Goal: Task Accomplishment & Management: Complete application form

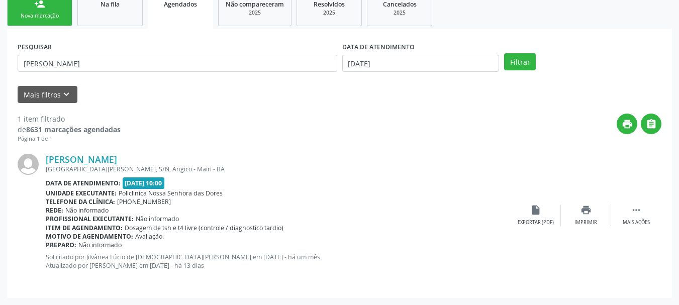
scroll to position [158, 0]
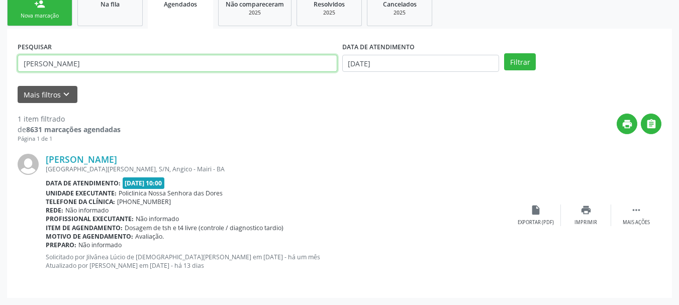
drag, startPoint x: 104, startPoint y: 60, endPoint x: 14, endPoint y: 72, distance: 91.2
click at [14, 72] on div "PESQUISAR LEVY SILVA FERREIRA DATA DE ATENDIMENTO 20/08/2025 Filtrar UNIDADE EX…" at bounding box center [339, 163] width 665 height 269
paste input "[PERSON_NAME]"
type input "[PERSON_NAME]"
click at [504, 53] on button "Filtrar" at bounding box center [520, 61] width 32 height 17
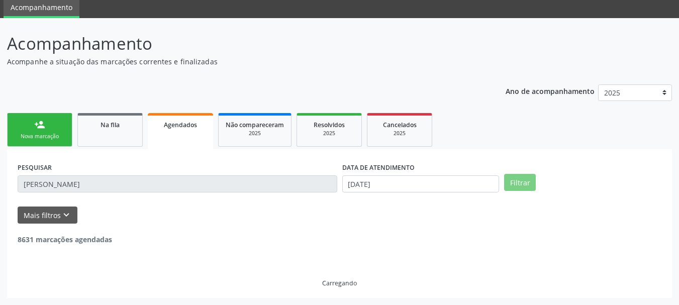
scroll to position [5, 0]
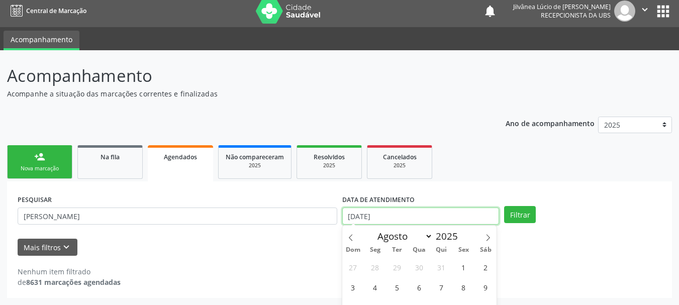
click at [368, 212] on body "Central de Marcação notifications Jilvânea Lúcio de Jesus Cerqueira Recepcionis…" at bounding box center [339, 147] width 679 height 305
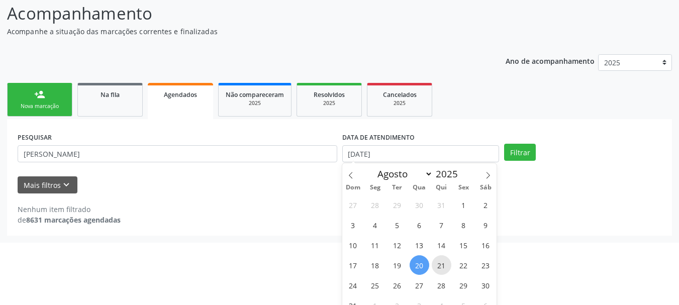
click at [441, 266] on span "21" at bounding box center [441, 265] width 20 height 20
type input "21/08/2025"
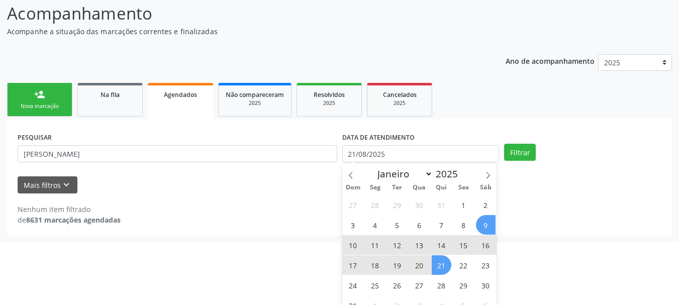
click at [507, 89] on div "Acompanhamento Acompanhe a situação das marcações correntes e finalizadas Relat…" at bounding box center [339, 118] width 665 height 235
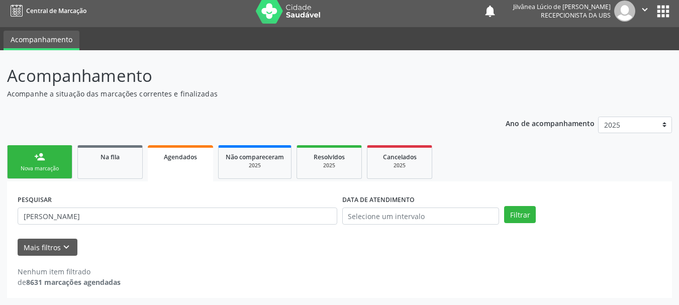
scroll to position [5, 0]
click at [522, 209] on button "Filtrar" at bounding box center [520, 214] width 32 height 17
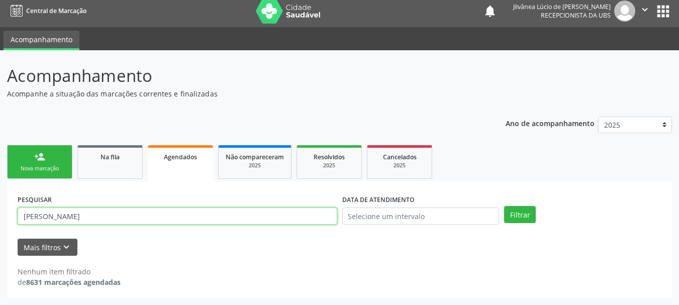
drag, startPoint x: 143, startPoint y: 220, endPoint x: 0, endPoint y: 232, distance: 143.2
click at [0, 232] on div "Acompanhamento Acompanhe a situação das marcações correntes e finalizadas Relat…" at bounding box center [339, 177] width 679 height 255
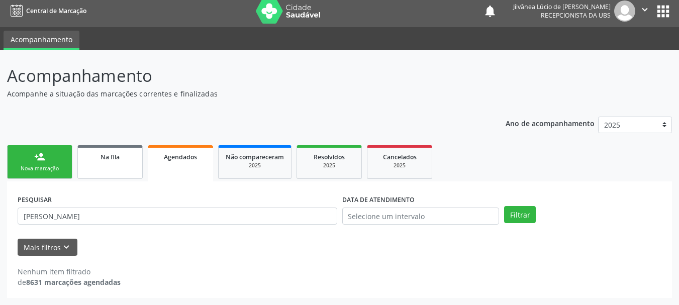
click at [118, 153] on span "Na fila" at bounding box center [109, 157] width 19 height 9
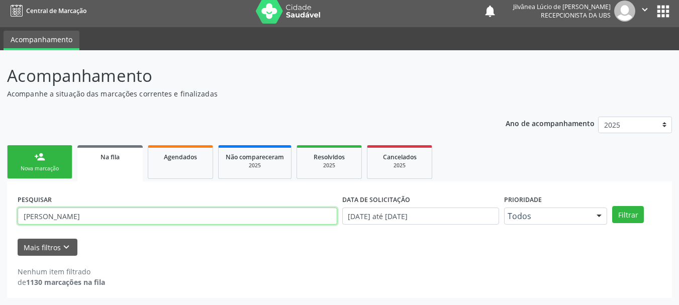
click at [143, 220] on input "LEVY SILVA FERREIRA" at bounding box center [177, 215] width 319 height 17
drag, startPoint x: 104, startPoint y: 219, endPoint x: 0, endPoint y: 224, distance: 104.6
click at [0, 224] on div "Acompanhamento Acompanhe a situação das marcações correntes e finalizadas Relat…" at bounding box center [339, 177] width 679 height 255
paste input "[PERSON_NAME]"
type input "[PERSON_NAME]"
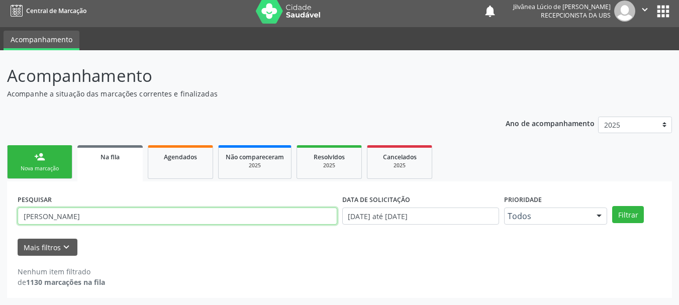
click at [612, 206] on button "Filtrar" at bounding box center [628, 214] width 32 height 17
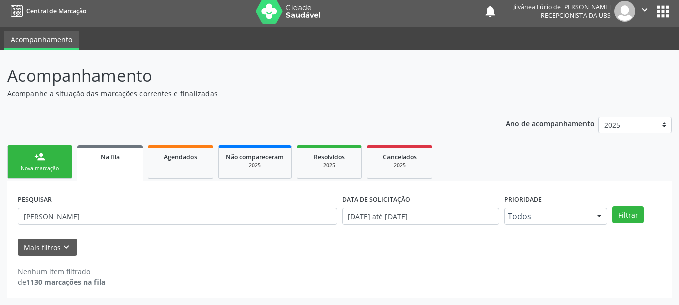
click at [47, 157] on link "person_add Nova marcação" at bounding box center [39, 162] width 65 height 34
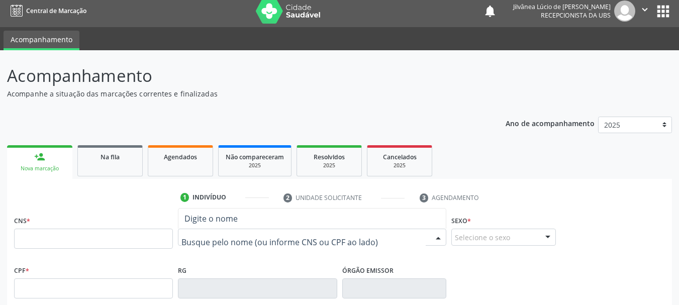
paste input "[PERSON_NAME]"
type input "[PERSON_NAME]"
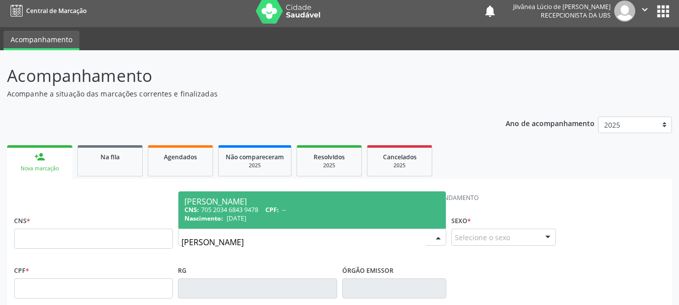
click at [240, 207] on div "CNS: 705 2034 6843 9478 CPF: --" at bounding box center [311, 209] width 255 height 9
type input "705 2034 6843 9478"
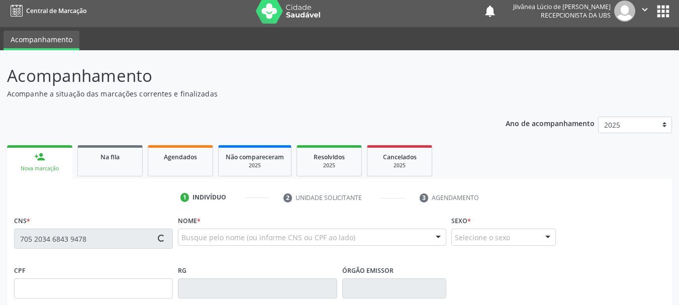
type input "[DATE]"
type input "[PERSON_NAME]"
type input "[PHONE_NUMBER]"
type input "33"
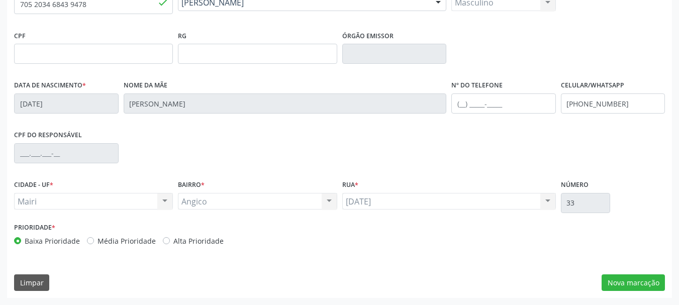
scroll to position [0, 0]
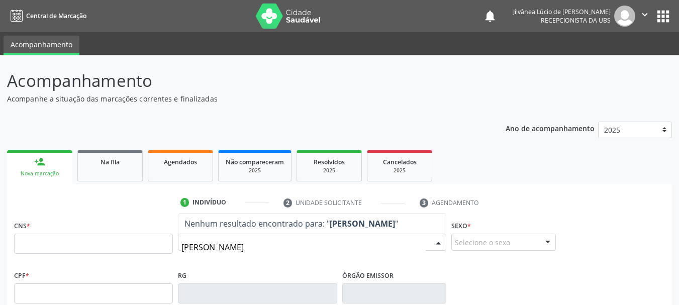
click at [199, 247] on input "[PERSON_NAME]" at bounding box center [303, 247] width 244 height 20
drag, startPoint x: 300, startPoint y: 245, endPoint x: 255, endPoint y: 248, distance: 44.8
click at [255, 248] on input "[PERSON_NAME]" at bounding box center [303, 247] width 244 height 20
type input "MAILZA GON"
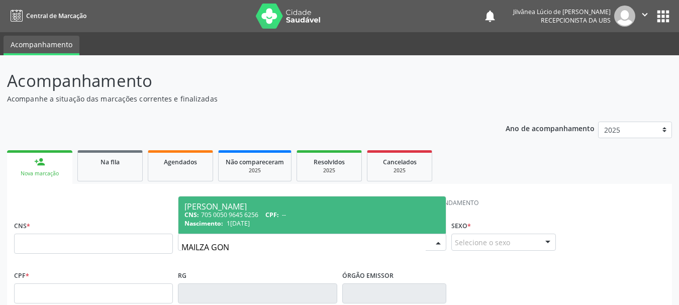
click at [289, 221] on div "Nascimento: 1[DATE]" at bounding box center [311, 223] width 255 height 9
type input "705 0050 9645 6256"
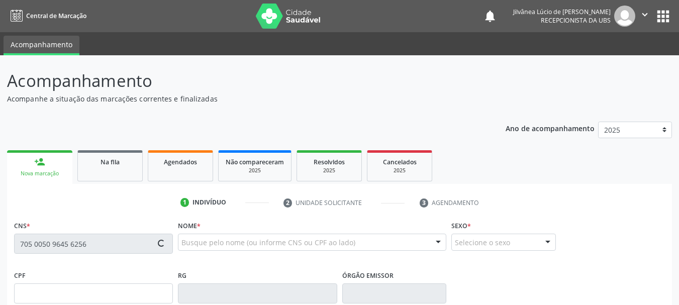
type input "1[DATE]"
type input "Elizete [PERSON_NAME]"
type input "[PHONE_NUMBER]"
type input "194"
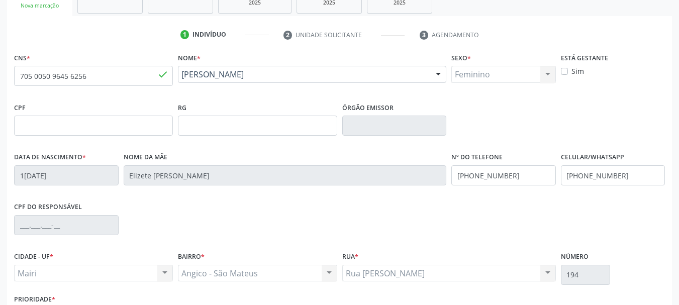
scroll to position [240, 0]
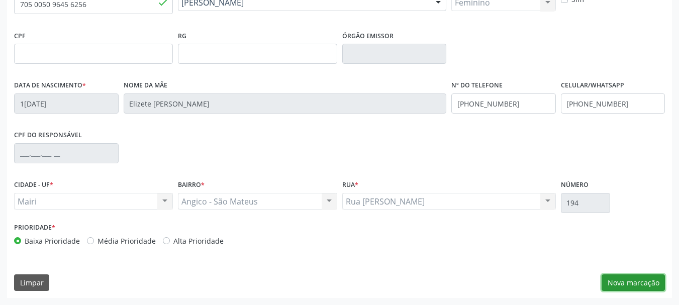
click at [628, 285] on button "Nova marcação" at bounding box center [632, 282] width 63 height 17
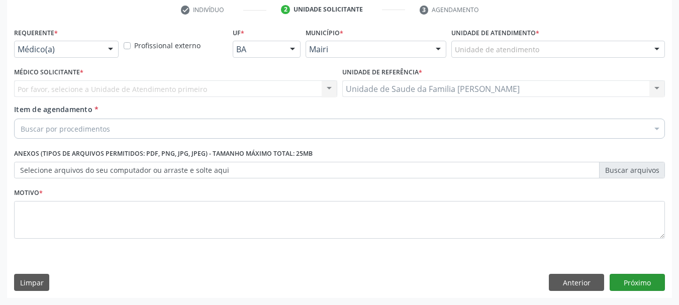
scroll to position [193, 0]
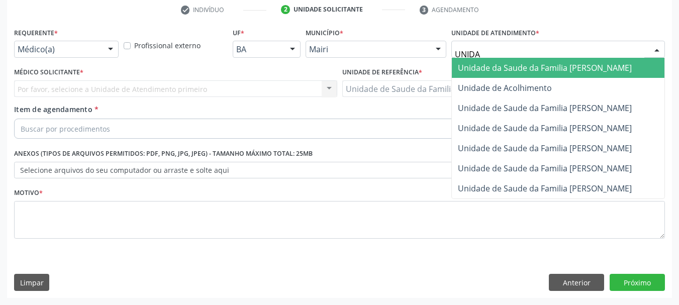
type input "UNIDAD"
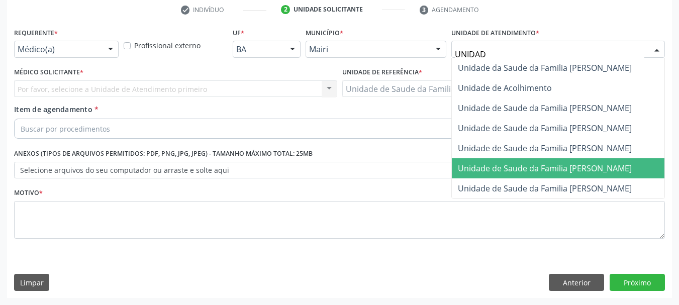
click at [566, 176] on span "Unidade de Saude da Familia [PERSON_NAME]" at bounding box center [558, 168] width 212 height 20
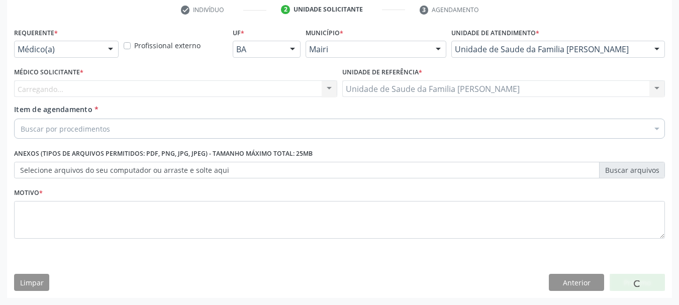
click at [59, 88] on div "Carregando... Nenhum resultado encontrado para: " " Não há nenhuma opção para s…" at bounding box center [175, 88] width 323 height 17
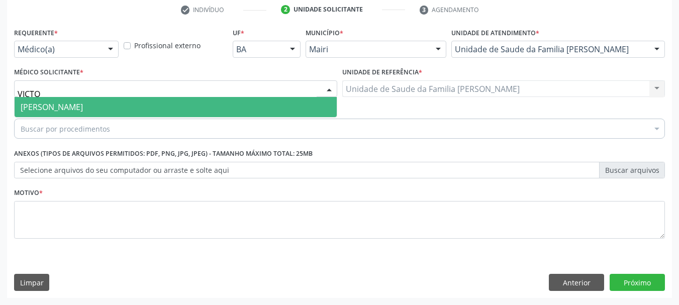
type input "VICTOR"
click at [47, 113] on span "[PERSON_NAME]" at bounding box center [176, 107] width 322 height 20
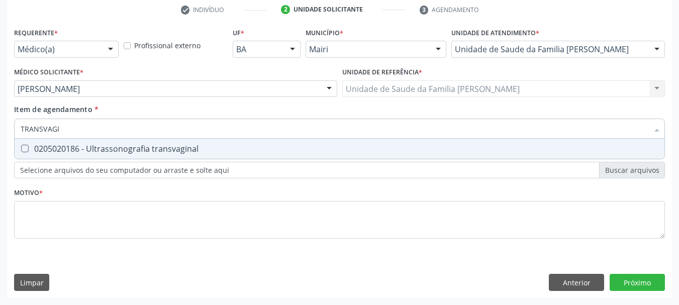
type input "TRANSVAGIN"
click at [68, 153] on div "0205020186 - Ultrassonografia transvaginal" at bounding box center [339, 149] width 637 height 8
checkbox transvaginal "true"
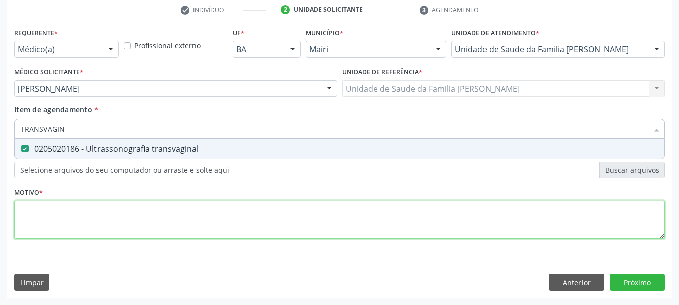
click at [92, 218] on div "Requerente * Médico(a) Médico(a) Enfermeiro(a) Paciente Nenhum resultado encont…" at bounding box center [339, 139] width 650 height 228
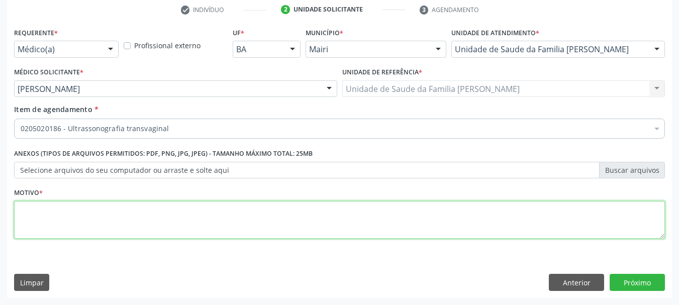
type textarea "a"
type textarea "Avaliação."
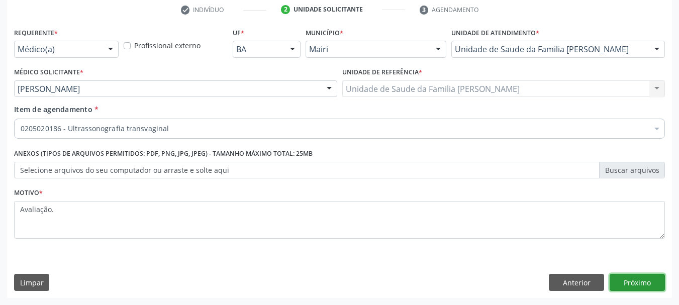
click at [625, 280] on button "Próximo" at bounding box center [636, 282] width 55 height 17
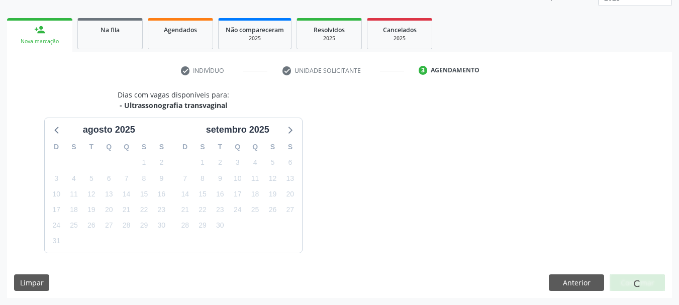
scroll to position [162, 0]
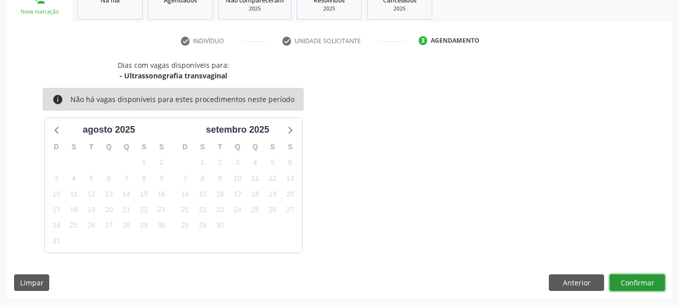
click at [639, 281] on button "Confirmar" at bounding box center [636, 282] width 55 height 17
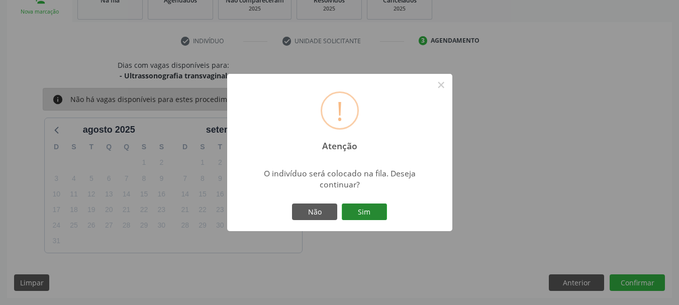
click at [364, 216] on button "Sim" at bounding box center [364, 211] width 45 height 17
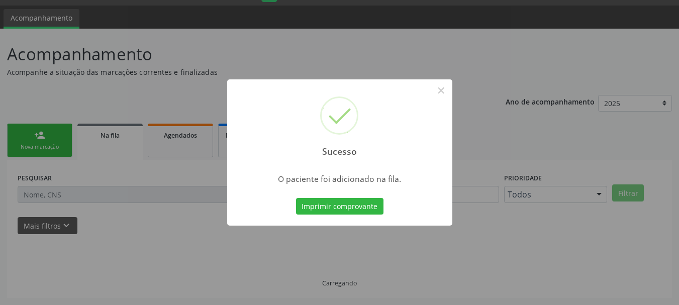
scroll to position [27, 0]
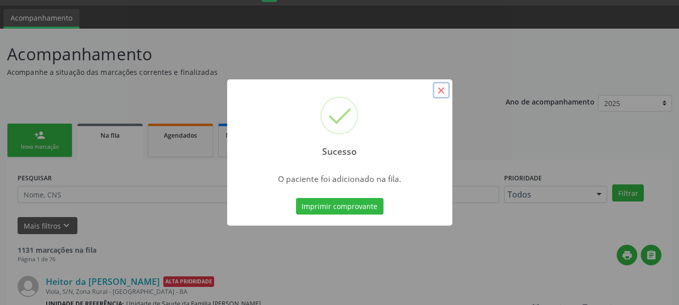
click at [440, 95] on button "×" at bounding box center [440, 90] width 17 height 17
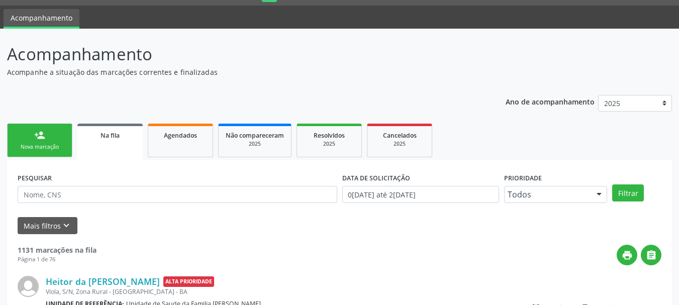
click at [57, 148] on div "Nova marcação" at bounding box center [40, 147] width 50 height 8
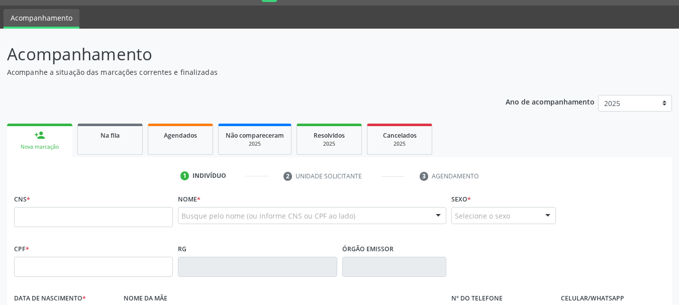
click at [252, 210] on div "Busque pelo nome (ou informe CNS ou CPF ao lado)" at bounding box center [312, 215] width 268 height 17
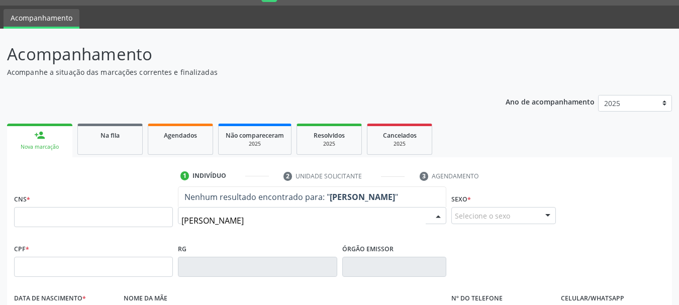
type input "[PERSON_NAME]"
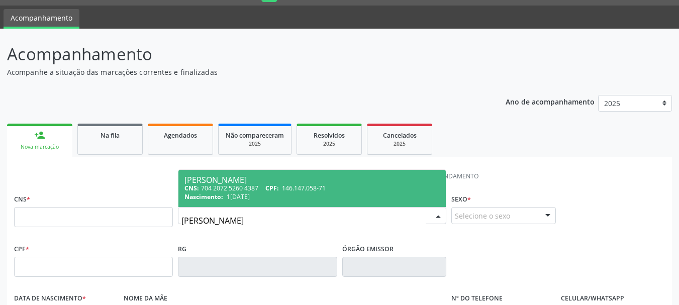
click at [272, 185] on span "CPF:" at bounding box center [272, 188] width 14 height 9
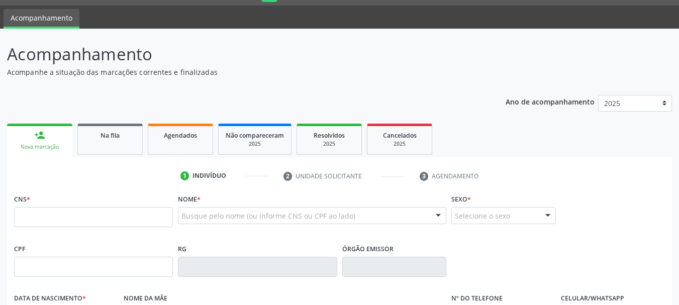
type input "704 2072 5260 4387"
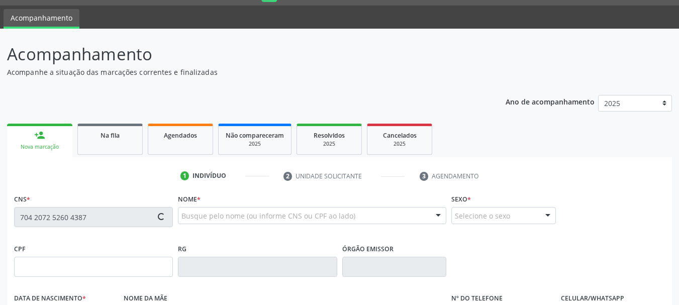
type input "146.147.058-71"
type input "1[DATE]"
type input "Maria do Carmo Rios"
type input "[PHONE_NUMBER]"
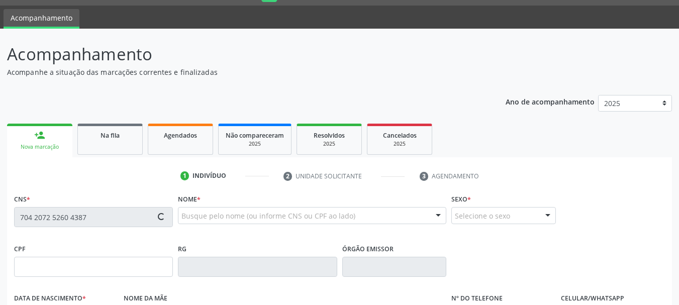
type input "34"
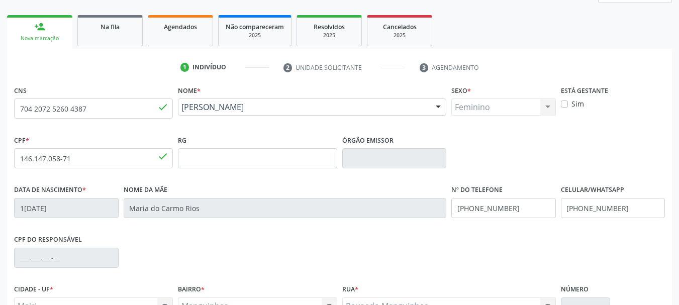
scroll to position [240, 0]
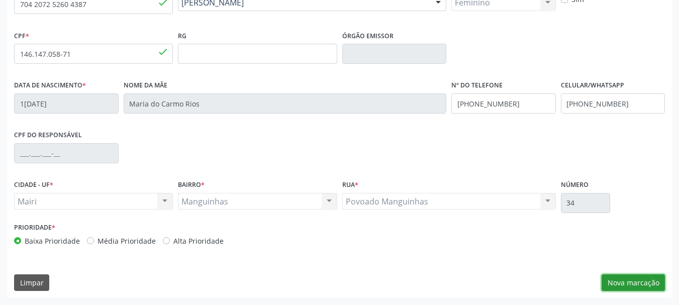
click at [633, 276] on button "Nova marcação" at bounding box center [632, 282] width 63 height 17
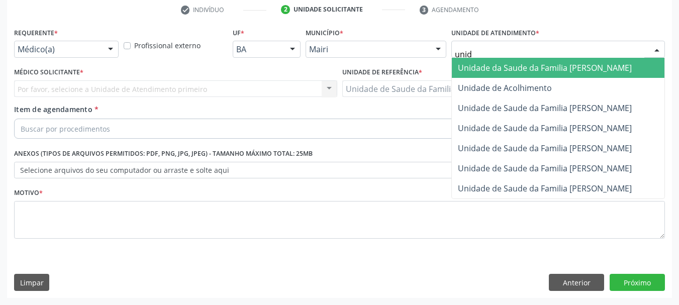
type input "unida"
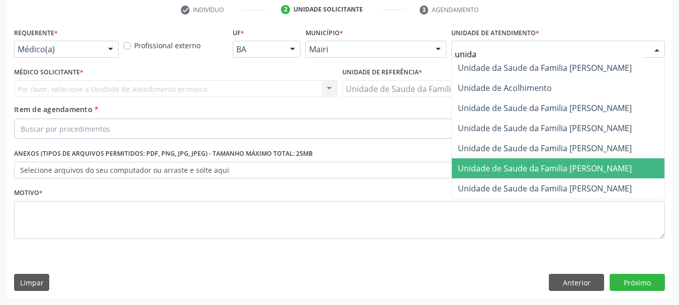
click at [536, 164] on span "Unidade de Saude da Familia [PERSON_NAME]" at bounding box center [545, 168] width 174 height 11
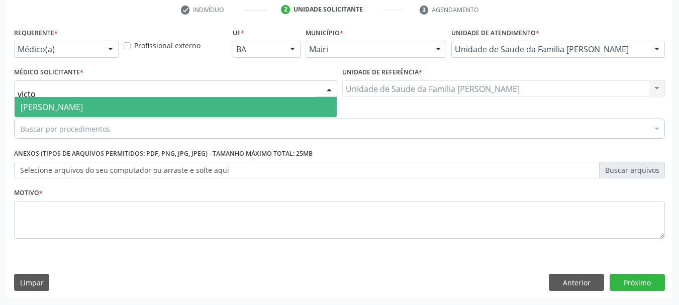
type input "victor"
click at [62, 106] on span "[PERSON_NAME]" at bounding box center [52, 106] width 62 height 11
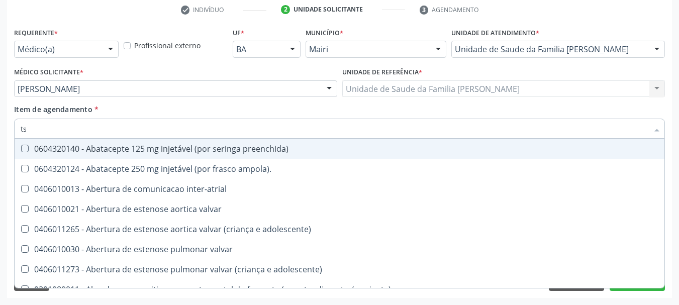
type input "tsh"
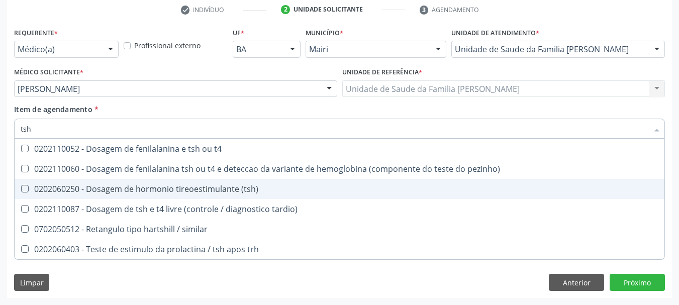
click at [139, 188] on div "0202060250 - Dosagem de hormonio tireoestimulante (tsh)" at bounding box center [339, 189] width 637 height 8
checkbox \(tsh\) "true"
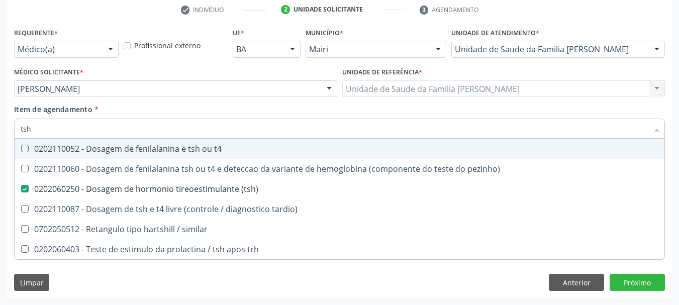
drag, startPoint x: 45, startPoint y: 130, endPoint x: 0, endPoint y: 134, distance: 44.9
click at [0, 134] on div "Acompanhamento Acompanhe a situação das marcações correntes e finalizadas Relat…" at bounding box center [339, 83] width 679 height 443
type input "t4"
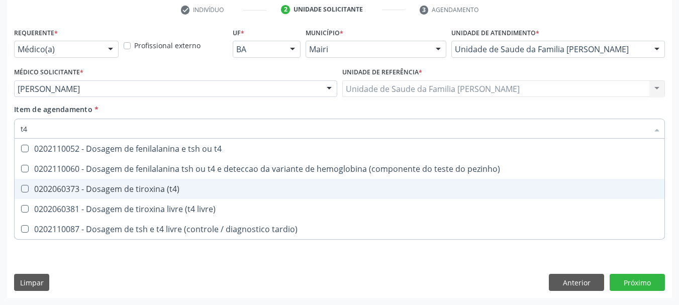
click at [76, 188] on div "0202060373 - Dosagem de tiroxina (t4)" at bounding box center [339, 189] width 637 height 8
checkbox \(t4\) "true"
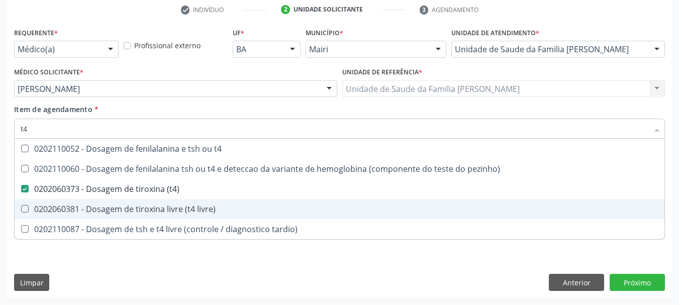
click at [0, 187] on div "Acompanhamento Acompanhe a situação das marcações correntes e finalizadas Relat…" at bounding box center [339, 83] width 679 height 443
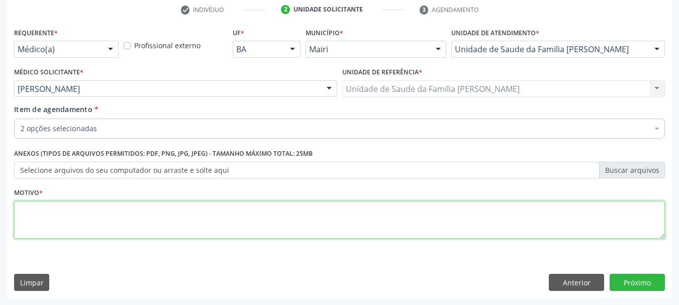
click at [65, 205] on textarea at bounding box center [339, 220] width 650 height 38
type textarea "Controle, Tireoidopatia"
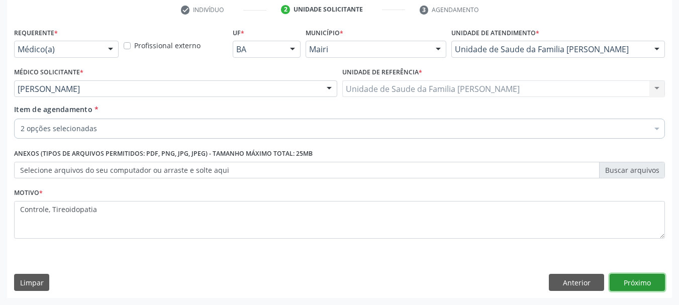
click at [642, 283] on button "Próximo" at bounding box center [636, 282] width 55 height 17
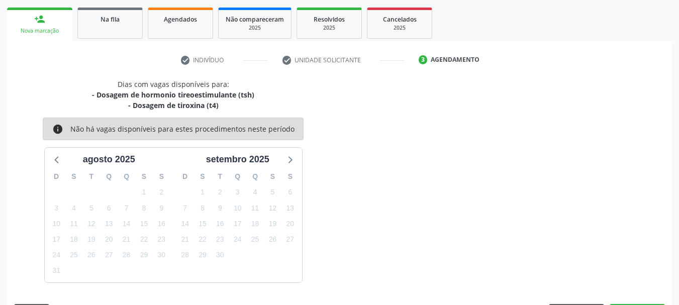
scroll to position [172, 0]
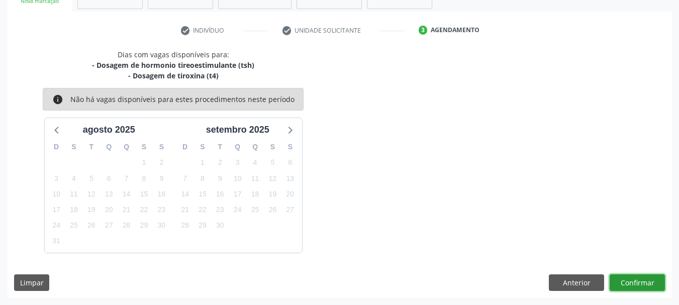
click at [640, 286] on button "Confirmar" at bounding box center [636, 282] width 55 height 17
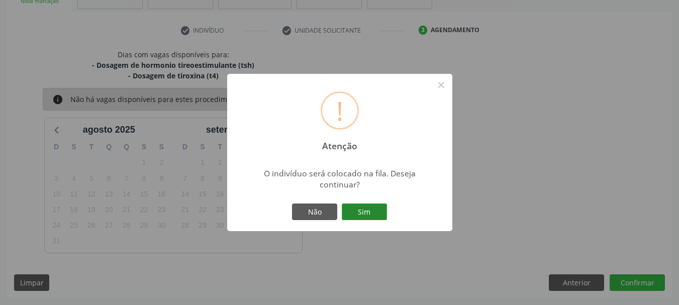
click at [369, 213] on button "Sim" at bounding box center [364, 211] width 45 height 17
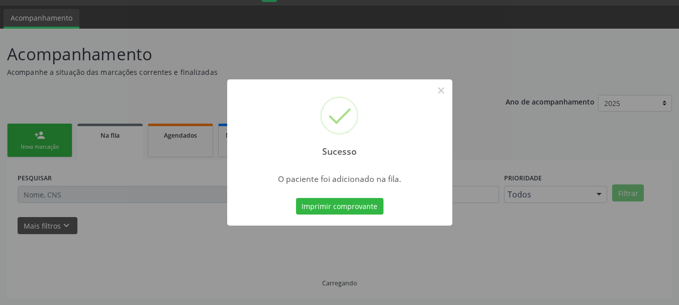
scroll to position [27, 0]
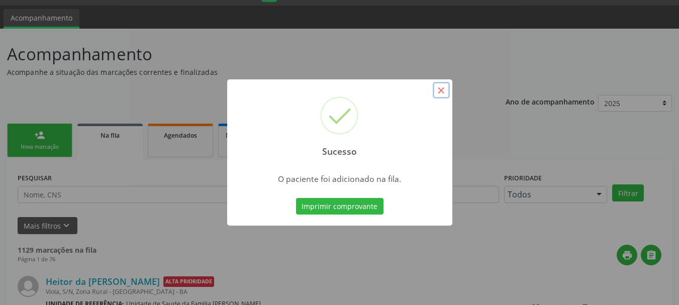
click at [444, 83] on button "×" at bounding box center [440, 90] width 17 height 17
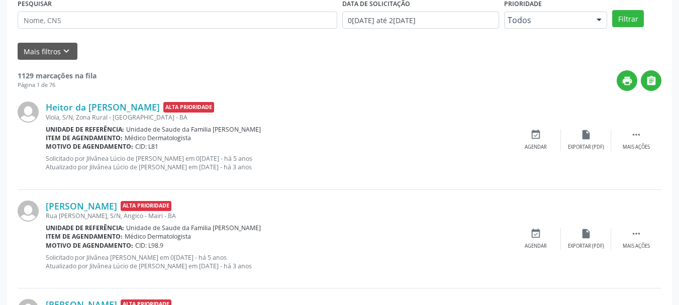
scroll to position [0, 0]
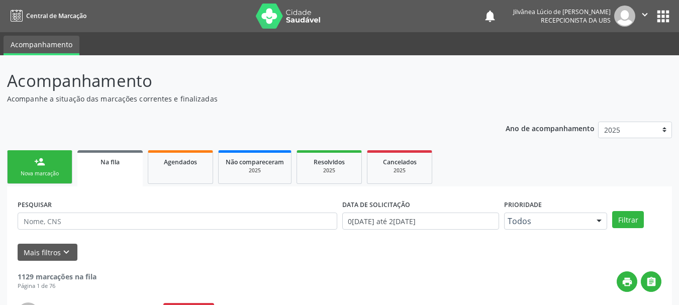
click at [382, 94] on p "Acompanhe a situação das marcações correntes e finalizadas" at bounding box center [239, 98] width 465 height 11
click at [191, 213] on input "text" at bounding box center [177, 220] width 319 height 17
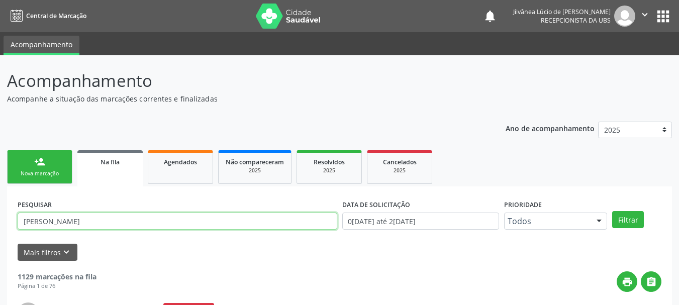
type input "[PERSON_NAME]"
click at [612, 211] on button "Filtrar" at bounding box center [628, 219] width 32 height 17
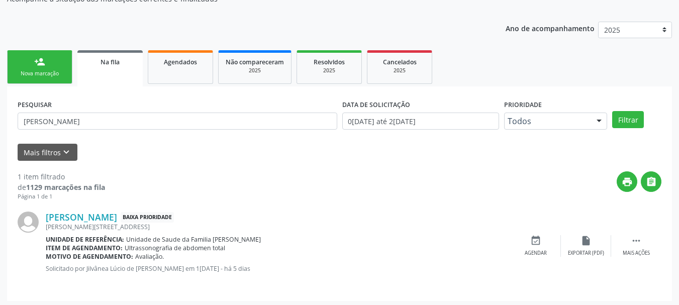
scroll to position [103, 0]
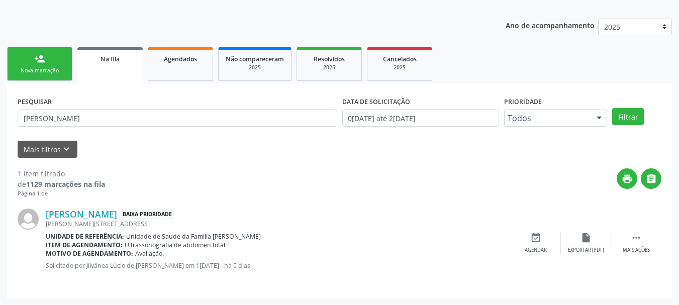
click at [55, 77] on link "person_add Nova marcação" at bounding box center [39, 64] width 65 height 34
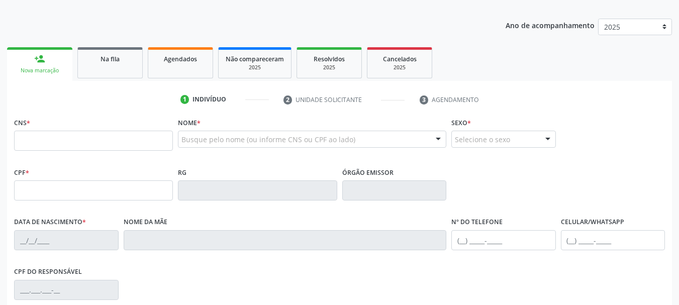
click at [246, 132] on div "Busque pelo nome (ou informe CNS ou CPF ao lado)" at bounding box center [312, 139] width 268 height 17
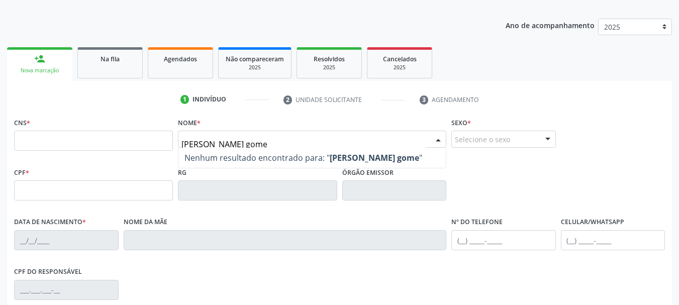
type input "[PERSON_NAME]"
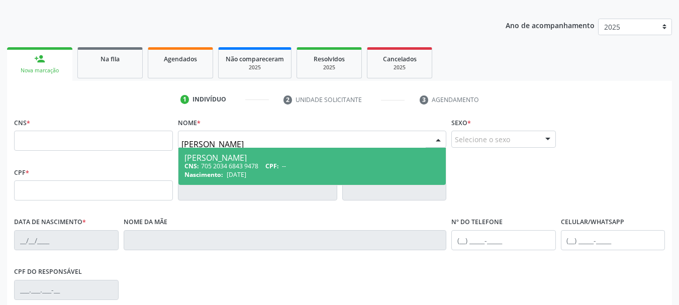
click at [284, 176] on div "Nascimento: [DATE]" at bounding box center [311, 174] width 255 height 9
type input "705 2034 6843 9478"
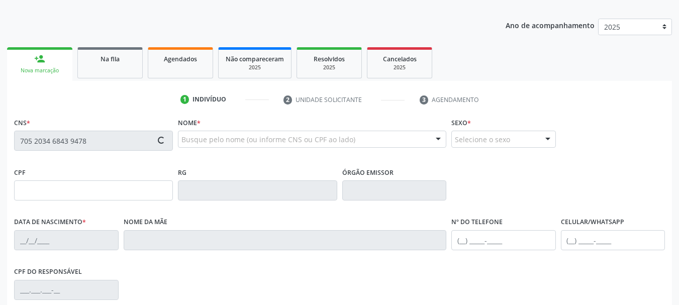
type input "[DATE]"
type input "[PERSON_NAME]"
type input "[PHONE_NUMBER]"
type input "33"
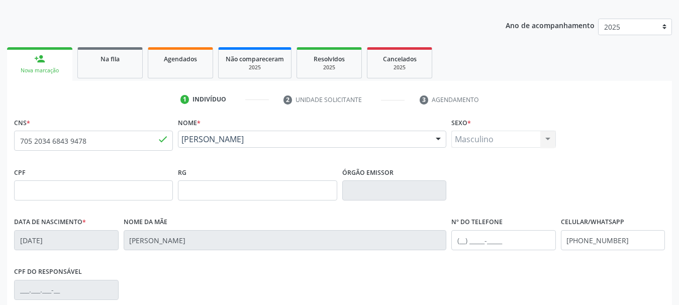
scroll to position [240, 0]
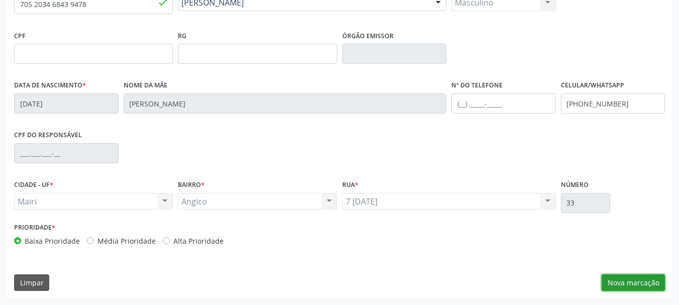
click at [632, 279] on button "Nova marcação" at bounding box center [632, 282] width 63 height 17
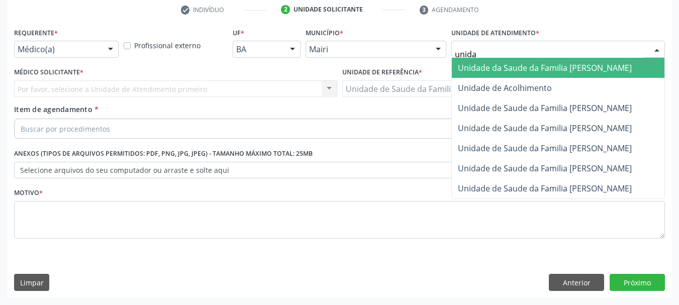
type input "unidad"
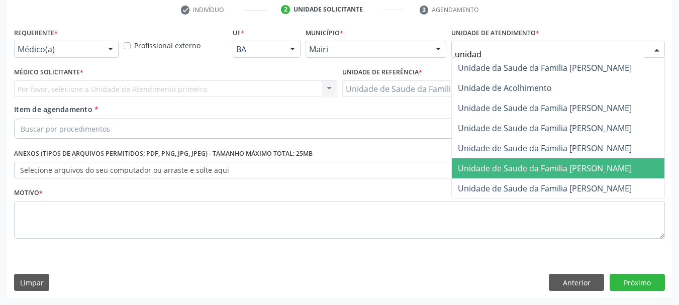
click at [525, 169] on span "Unidade de Saude da Familia [PERSON_NAME]" at bounding box center [545, 168] width 174 height 11
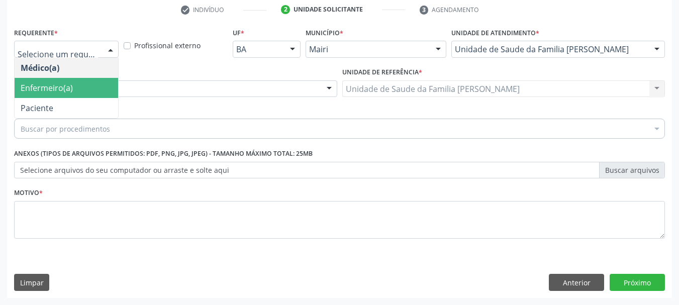
click at [62, 88] on span "Enfermeiro(a)" at bounding box center [47, 87] width 52 height 11
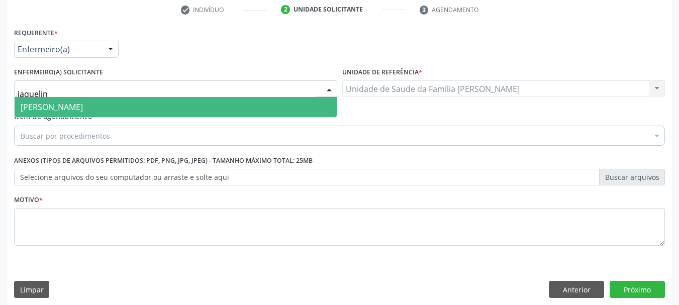
type input "jaqueline"
click at [83, 100] on span "[PERSON_NAME]" at bounding box center [176, 107] width 322 height 20
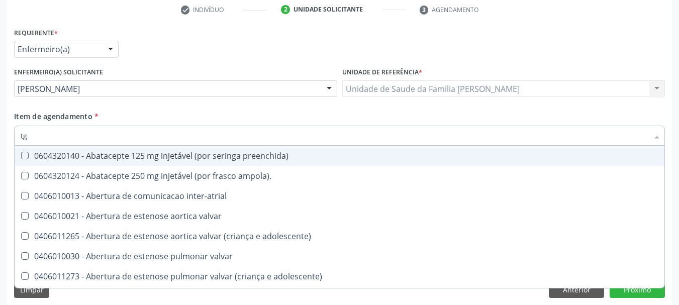
type input "tgo"
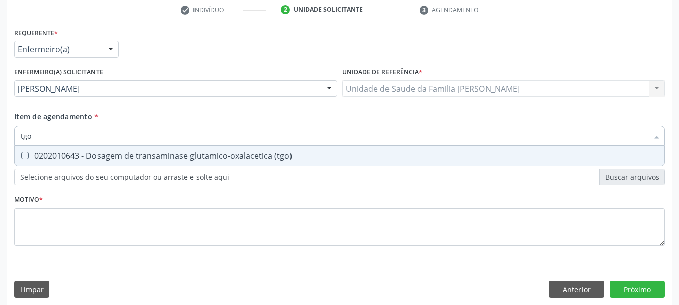
click at [98, 154] on div "0202010643 - Dosagem de transaminase glutamico-oxalacetica (tgo)" at bounding box center [339, 156] width 637 height 8
checkbox \(tgo\) "true"
drag, startPoint x: 40, startPoint y: 138, endPoint x: 0, endPoint y: 138, distance: 39.7
click at [0, 138] on div "Acompanhamento Acompanhe a situação das marcações correntes e finalizadas Relat…" at bounding box center [339, 87] width 679 height 450
type input "tg"
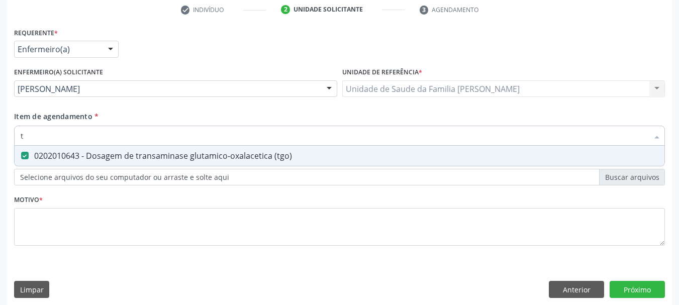
checkbox \(tgo\) "true"
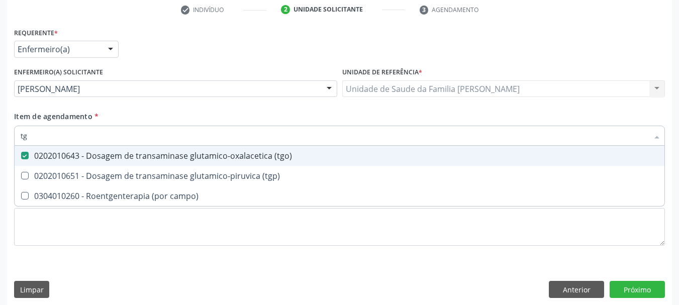
type input "tgp"
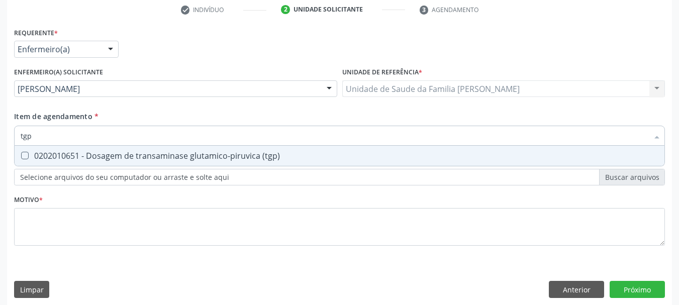
click at [42, 158] on div "0202010651 - Dosagem de transaminase glutamico-piruvica (tgp)" at bounding box center [339, 156] width 637 height 8
checkbox \(tgp\) "true"
drag, startPoint x: 39, startPoint y: 134, endPoint x: 0, endPoint y: 135, distance: 39.2
click at [0, 135] on div "Acompanhamento Acompanhe a situação das marcações correntes e finalizadas Relat…" at bounding box center [339, 87] width 679 height 450
type input "a"
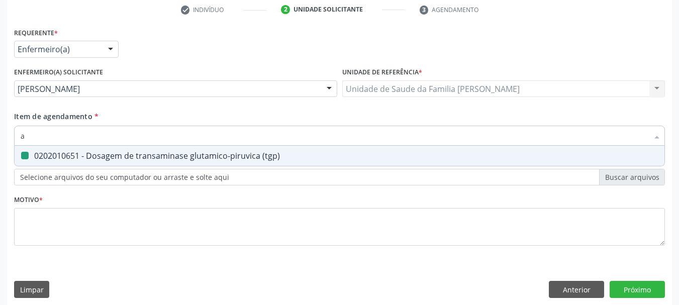
checkbox \(tgp\) "false"
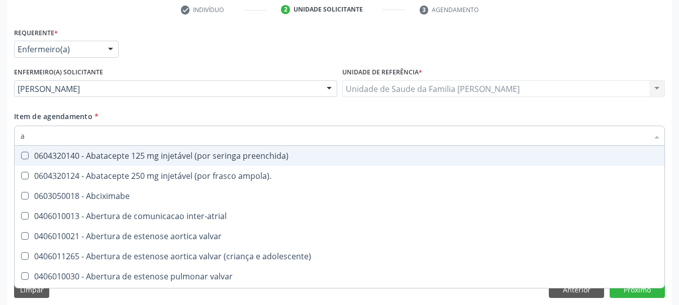
type input "ac"
checkbox população "true"
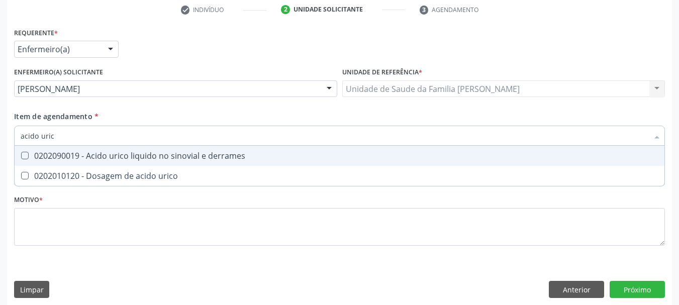
type input "acido urico"
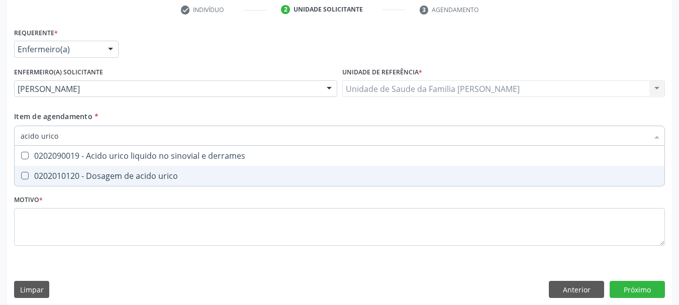
click at [111, 180] on div "0202010120 - Dosagem de acido urico" at bounding box center [339, 176] width 637 height 8
checkbox urico "true"
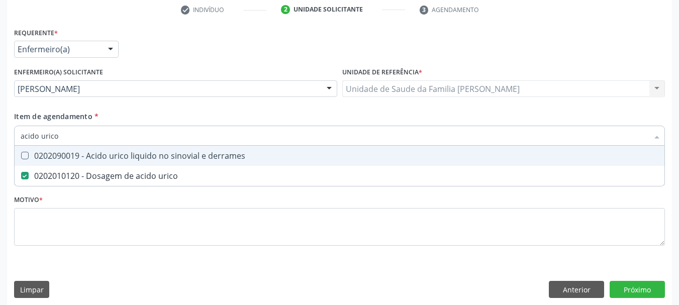
drag, startPoint x: 72, startPoint y: 134, endPoint x: 0, endPoint y: 135, distance: 71.8
click at [5, 135] on div "Acompanhamento Acompanhe a situação das marcações correntes e finalizadas Relat…" at bounding box center [339, 87] width 679 height 450
type input "ur"
checkbox urico "false"
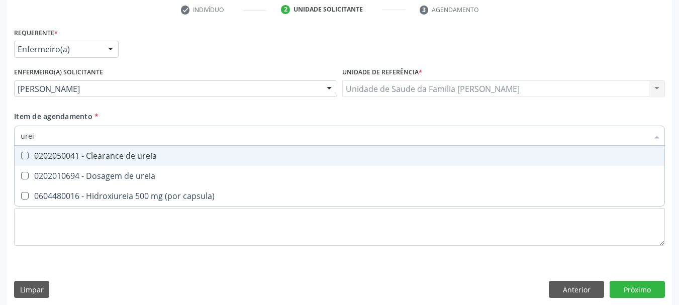
type input "ureia"
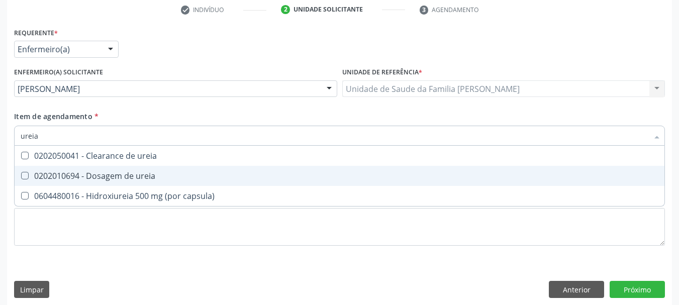
click at [28, 167] on span "0202010694 - Dosagem de ureia" at bounding box center [339, 176] width 649 height 20
checkbox ureia "true"
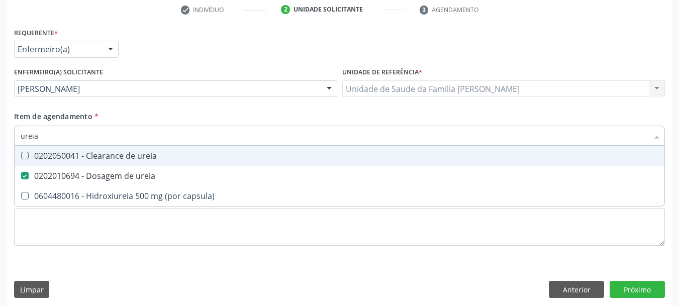
drag, startPoint x: 38, startPoint y: 134, endPoint x: 0, endPoint y: 136, distance: 38.2
click at [0, 136] on div "Acompanhamento Acompanhe a situação das marcações correntes e finalizadas Relat…" at bounding box center [339, 87] width 679 height 450
type input "tri"
checkbox ureia "false"
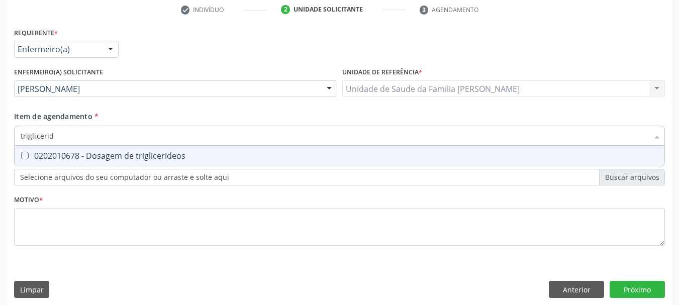
type input "trigliceride"
click at [64, 154] on div "0202010678 - Dosagem de triglicerideos" at bounding box center [339, 156] width 637 height 8
checkbox triglicerideos "true"
drag, startPoint x: 66, startPoint y: 138, endPoint x: 0, endPoint y: 149, distance: 66.6
click at [0, 149] on div "Acompanhamento Acompanhe a situação das marcações correntes e finalizadas Relat…" at bounding box center [339, 87] width 679 height 450
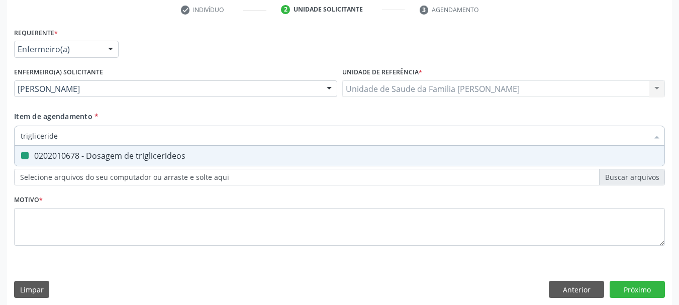
type input "c"
checkbox triglicerideos "false"
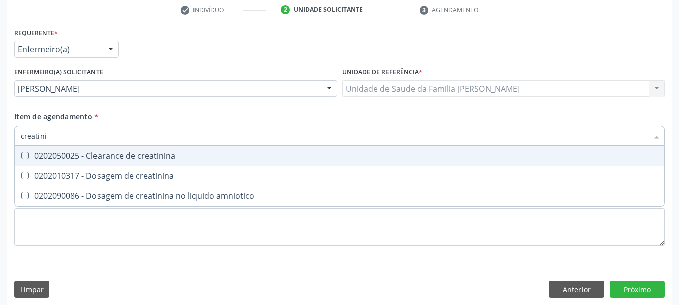
type input "creatinin"
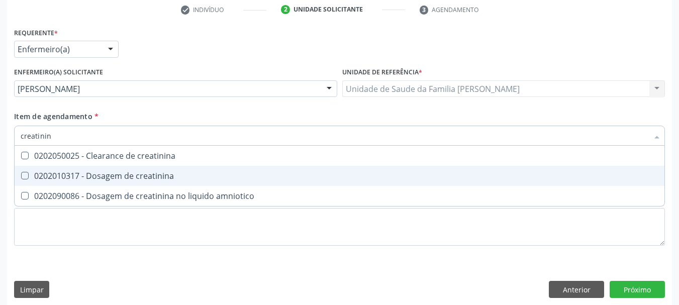
click at [39, 178] on div "0202010317 - Dosagem de creatinina" at bounding box center [339, 176] width 637 height 8
checkbox creatinina "true"
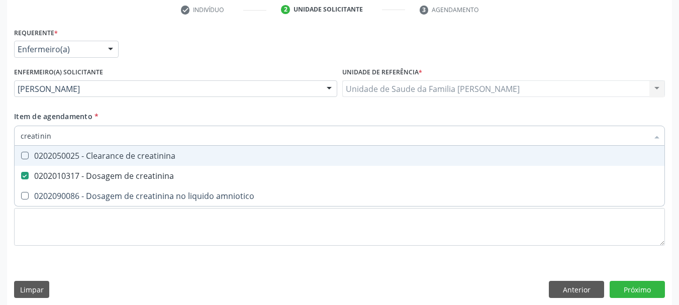
drag, startPoint x: 60, startPoint y: 135, endPoint x: 0, endPoint y: 138, distance: 59.9
click at [0, 138] on div "Acompanhamento Acompanhe a situação das marcações correntes e finalizadas Relat…" at bounding box center [339, 87] width 679 height 450
type input "pot"
checkbox creatinina "false"
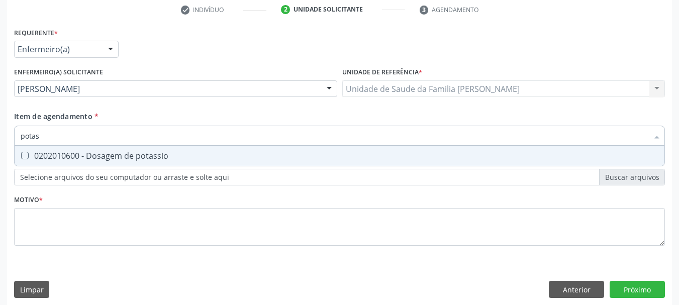
type input "potass"
click at [49, 155] on div "0202010600 - Dosagem de potassio" at bounding box center [339, 156] width 637 height 8
checkbox potassio "true"
drag, startPoint x: 55, startPoint y: 138, endPoint x: 2, endPoint y: 138, distance: 52.7
click at [2, 138] on div "Acompanhamento Acompanhe a situação das marcações correntes e finalizadas Relat…" at bounding box center [339, 87] width 679 height 450
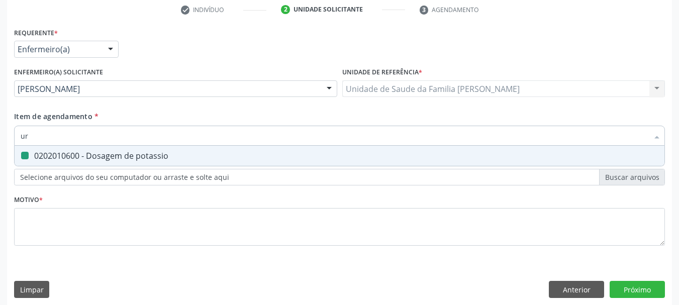
type input "uri"
checkbox potassio "false"
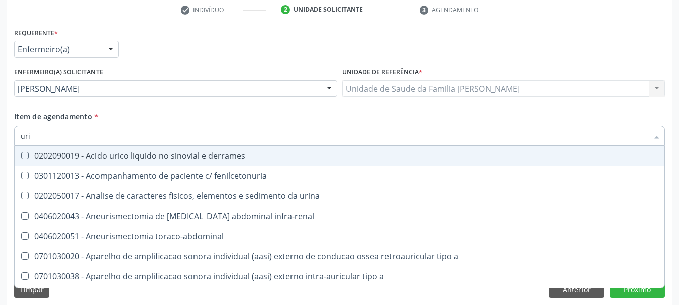
type input "urin"
checkbox urico "false"
type input "urina"
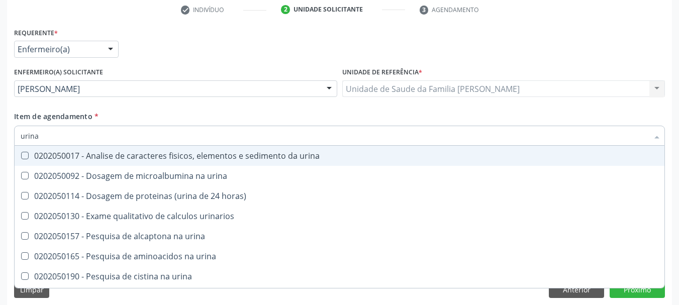
click at [50, 160] on div "0202050017 - Analise de caracteres fisicos, elementos e sedimento da urina" at bounding box center [339, 156] width 637 height 8
checkbox urina "true"
drag, startPoint x: 54, startPoint y: 135, endPoint x: 0, endPoint y: 138, distance: 53.8
click at [0, 138] on div "Acompanhamento Acompanhe a situação das marcações correntes e finalizadas Relat…" at bounding box center [339, 87] width 679 height 450
type input "he"
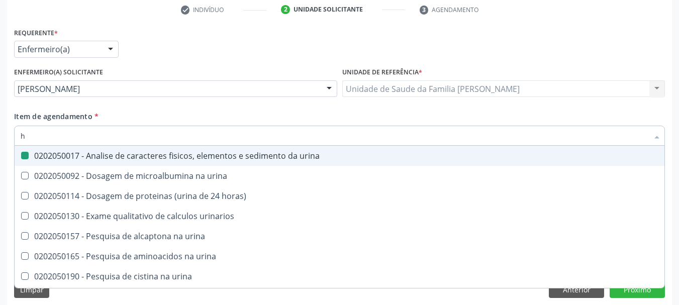
checkbox urina "false"
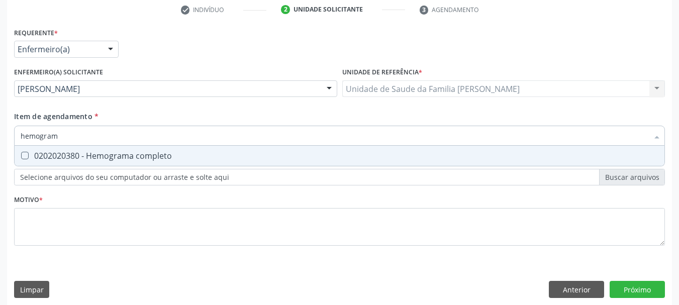
type input "hemograma"
click at [18, 154] on div at bounding box center [19, 156] width 8 height 8
checkbox completo "true"
drag, startPoint x: 75, startPoint y: 140, endPoint x: 0, endPoint y: 142, distance: 75.4
click at [0, 142] on div "Acompanhamento Acompanhe a situação das marcações correntes e finalizadas Relat…" at bounding box center [339, 87] width 679 height 450
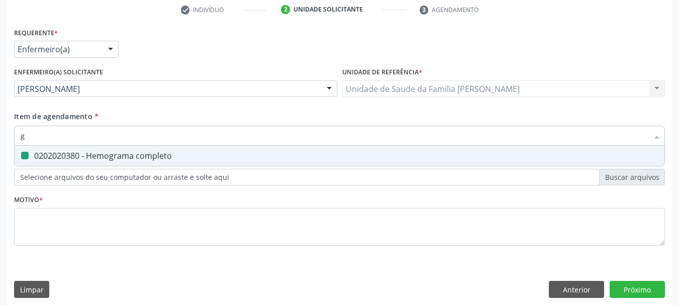
type input "gl"
checkbox completo "false"
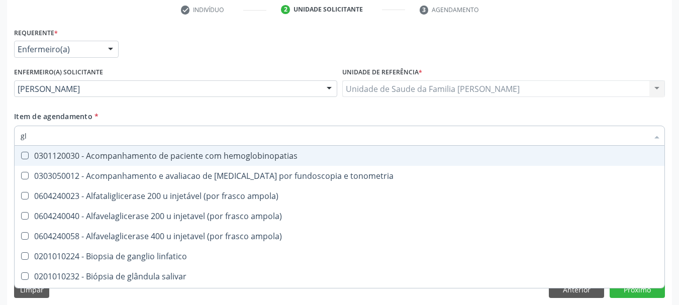
type input "gli"
checkbox globular "true"
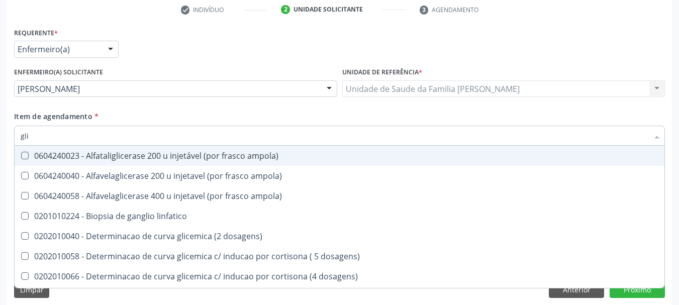
type input "glic"
checkbox glicosilada "true"
checkbox triglicerideos "false"
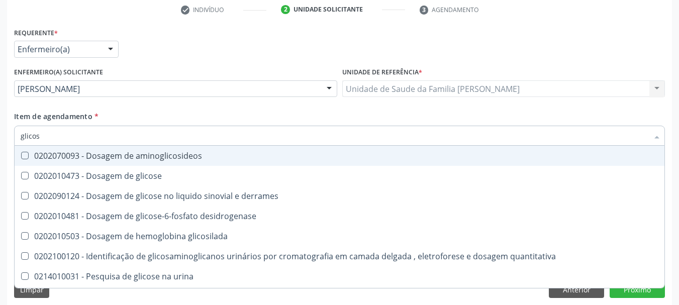
type input "glicose"
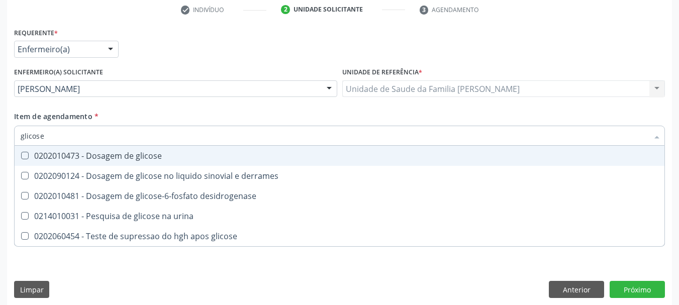
click at [37, 158] on div "0202010473 - Dosagem de glicose" at bounding box center [339, 156] width 637 height 8
checkbox glicose "true"
drag, startPoint x: 58, startPoint y: 130, endPoint x: 0, endPoint y: 137, distance: 58.8
click at [0, 137] on div "Acompanhamento Acompanhe a situação das marcações correntes e finalizadas Relat…" at bounding box center [339, 87] width 679 height 450
type input "co"
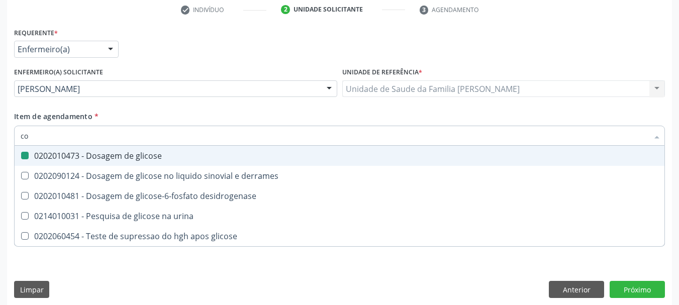
checkbox glicose "false"
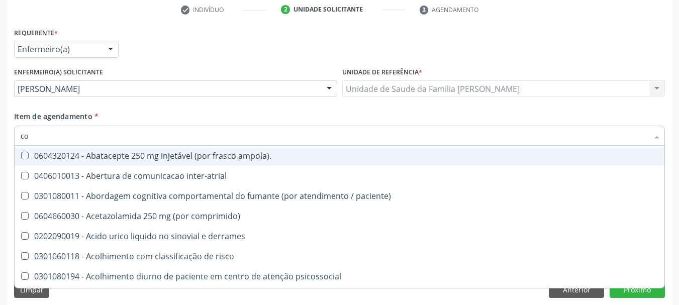
type input "col"
checkbox urina "false"
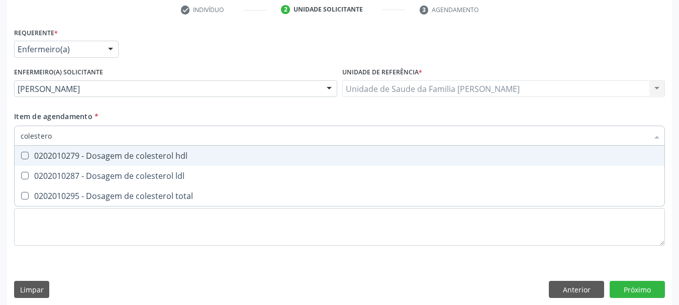
type input "colesterol"
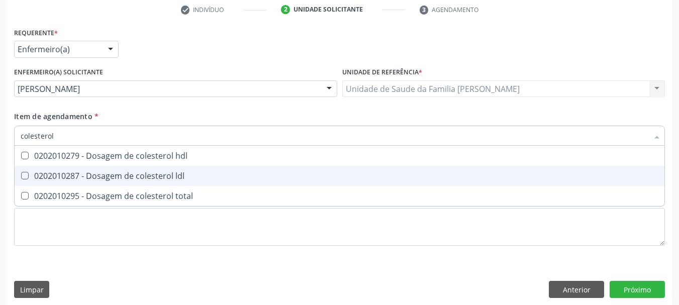
click at [46, 166] on span "0202010287 - Dosagem de colesterol ldl" at bounding box center [339, 176] width 649 height 20
checkbox ldl "true"
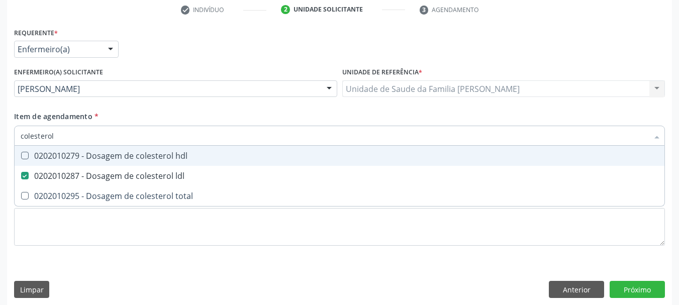
click at [46, 161] on span "0202010279 - Dosagem de colesterol hdl" at bounding box center [339, 156] width 649 height 20
checkbox hdl "true"
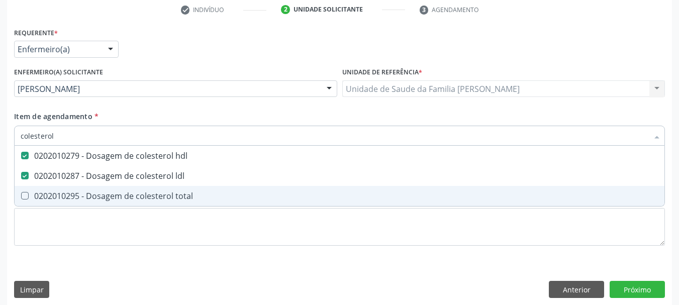
click at [60, 193] on div "0202010295 - Dosagem de colesterol total" at bounding box center [339, 196] width 637 height 8
checkbox total "true"
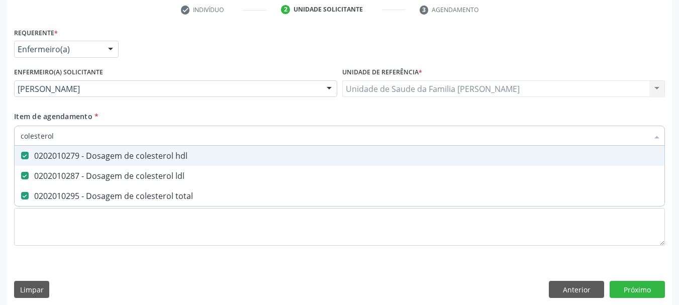
click at [15, 138] on div "colesterol" at bounding box center [339, 136] width 650 height 20
type input "f"
checkbox hdl "false"
checkbox ldl "false"
checkbox total "false"
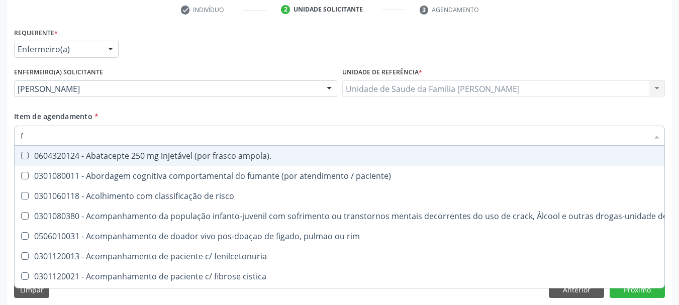
type input "fe"
checkbox urina "false"
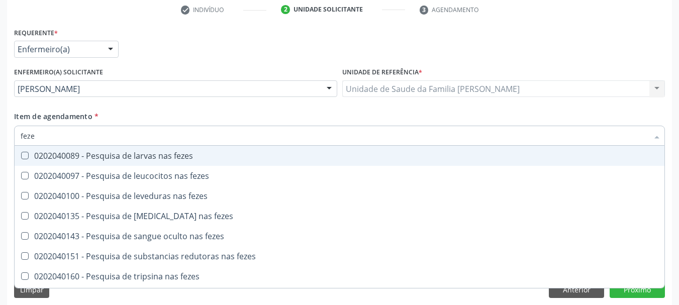
type input "fezes"
click at [88, 156] on div "0202040089 - Pesquisa de larvas nas fezes" at bounding box center [339, 156] width 637 height 8
checkbox fezes "true"
drag, startPoint x: 18, startPoint y: 140, endPoint x: 0, endPoint y: 139, distance: 17.6
click at [0, 139] on div "Acompanhamento Acompanhe a situação das marcações correntes e finalizadas Relat…" at bounding box center [339, 87] width 679 height 450
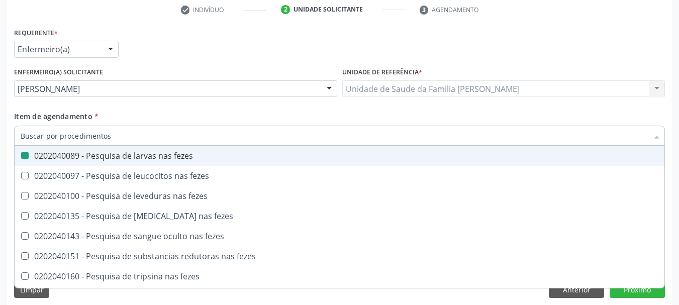
checkbox fezes "false"
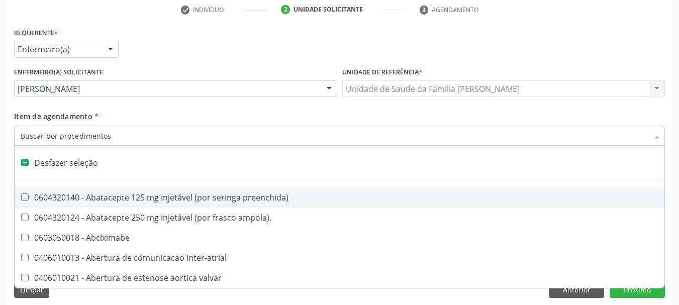
click at [0, 227] on div "Acompanhamento Acompanhe a situação das marcações correntes e finalizadas Relat…" at bounding box center [339, 87] width 679 height 450
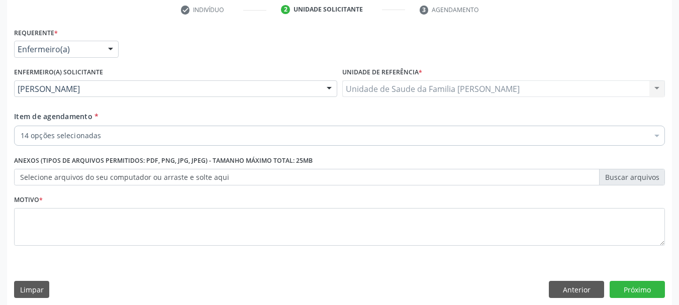
checkbox \(tgo\) "true"
checkbox \(tgp\) "true"
checkbox urico "true"
checkbox ureia "true"
checkbox triglicerideos "true"
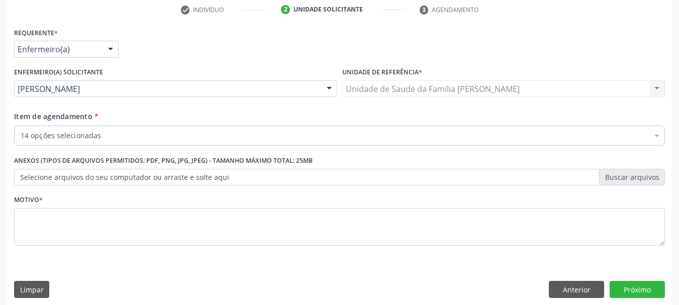
checkbox creatinina "true"
checkbox potassio "true"
checkbox urina "true"
checkbox completo "true"
checkbox glicose "true"
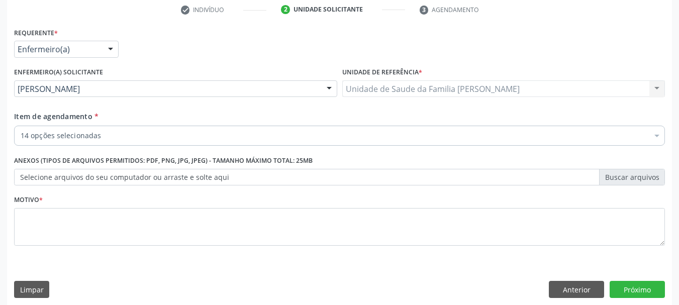
checkbox ldl "true"
checkbox hdl "true"
checkbox total "true"
checkbox fezes "true"
checkbox oncologia "false"
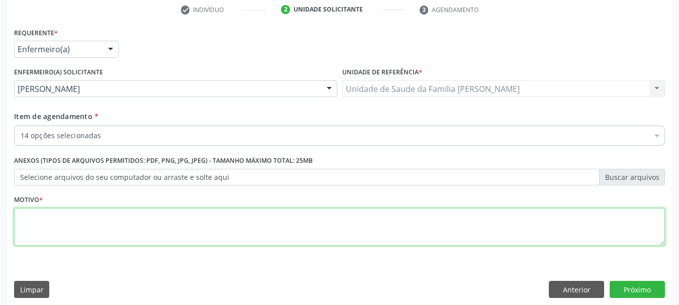
click at [63, 208] on textarea at bounding box center [339, 227] width 650 height 38
click at [98, 219] on textarea "Avaliação do quadro clivico," at bounding box center [339, 227] width 650 height 38
click at [141, 219] on textarea "Avaliação do quadro clinico," at bounding box center [339, 227] width 650 height 38
click at [92, 216] on textarea "Avaliação do quadro clinico," at bounding box center [339, 227] width 650 height 38
click at [122, 219] on textarea "Avaliação do quadro clínico," at bounding box center [339, 227] width 650 height 38
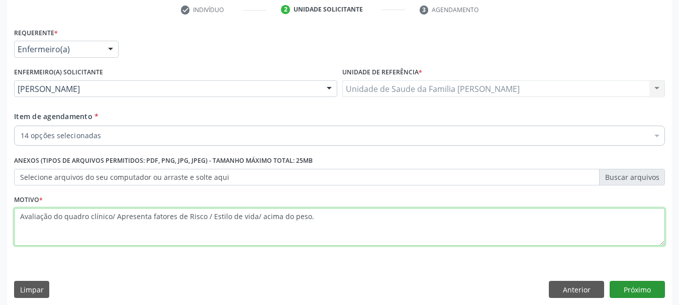
type textarea "Avaliação do quadro clínico/ Apresenta fatores de Risco / Estilo de vida/ acima…"
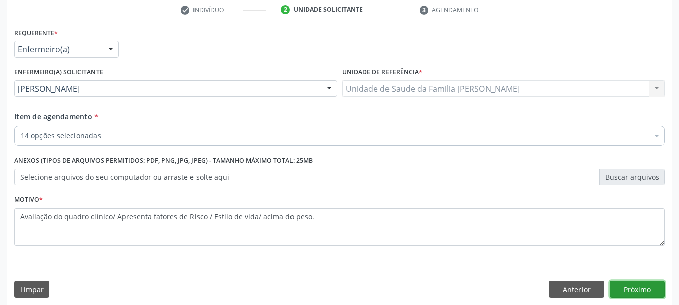
click at [648, 294] on button "Próximo" at bounding box center [636, 289] width 55 height 17
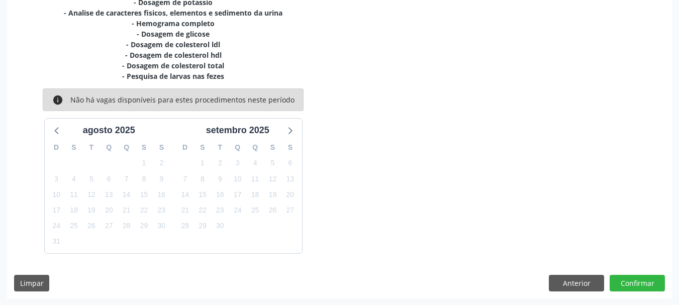
scroll to position [299, 0]
click at [637, 283] on button "Confirmar" at bounding box center [636, 282] width 55 height 17
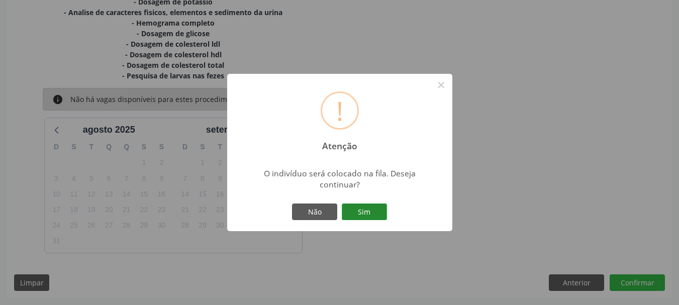
click at [360, 209] on button "Sim" at bounding box center [364, 211] width 45 height 17
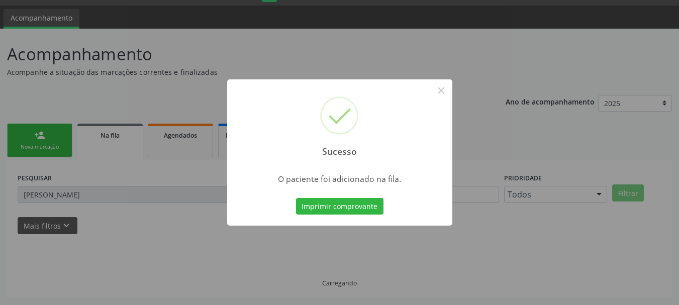
scroll to position [27, 0]
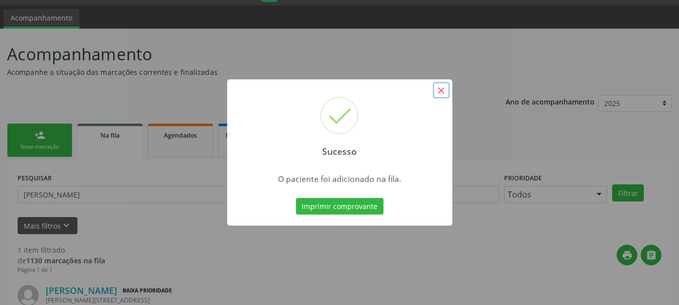
click at [443, 91] on button "×" at bounding box center [440, 90] width 17 height 17
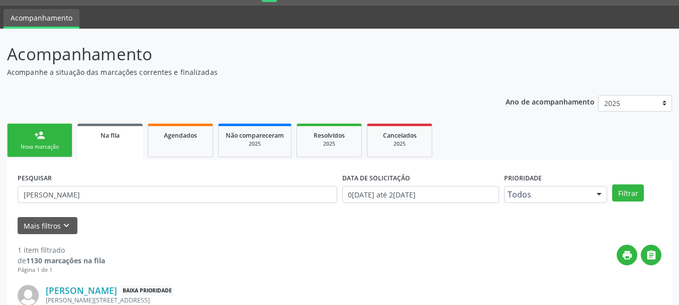
click at [39, 147] on div "Nova marcação" at bounding box center [40, 147] width 50 height 8
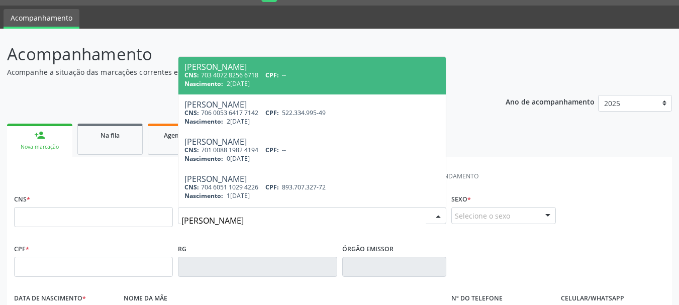
type input "[PERSON_NAME]"
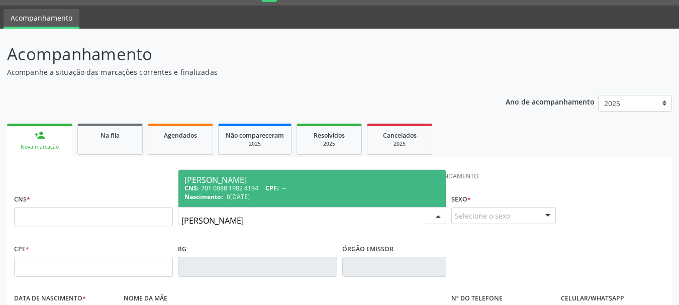
click at [249, 186] on div "CNS: 701 0088 1982 4194 CPF: --" at bounding box center [311, 188] width 255 height 9
type input "701 0088 1982 4194"
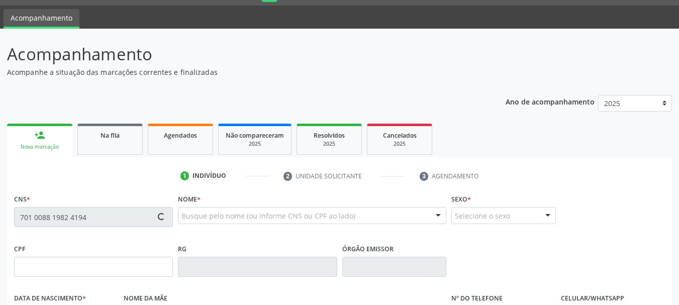
type input "0[DATE]"
type input "Altamira [PERSON_NAME]"
type input "S/N"
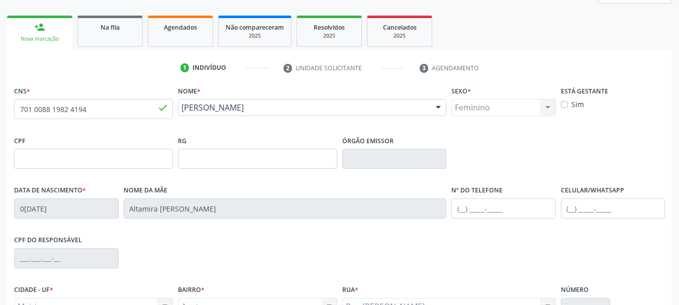
scroll to position [240, 0]
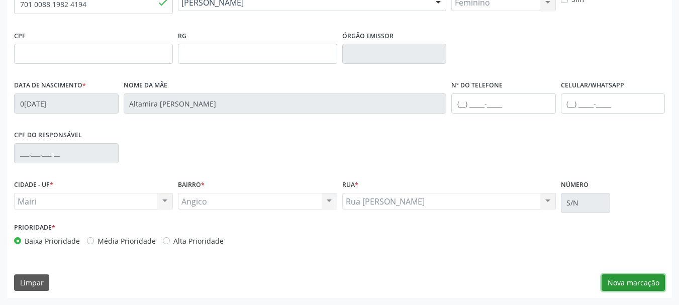
click at [631, 280] on button "Nova marcação" at bounding box center [632, 282] width 63 height 17
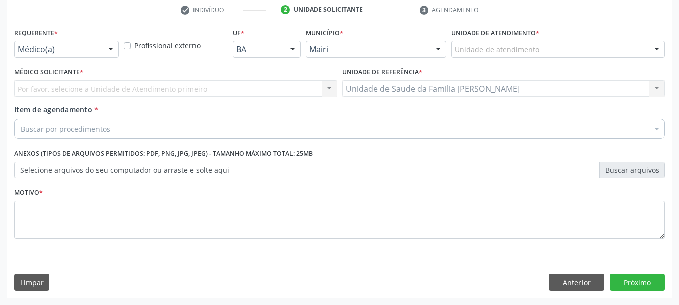
scroll to position [193, 0]
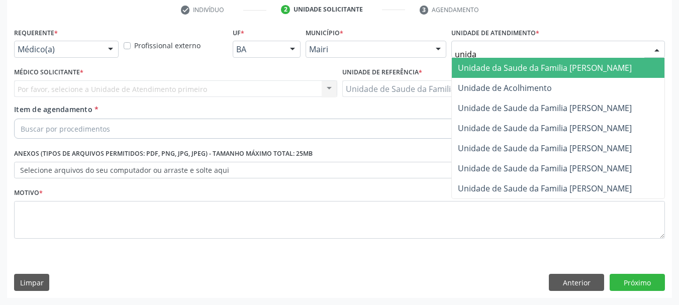
type input "unidad"
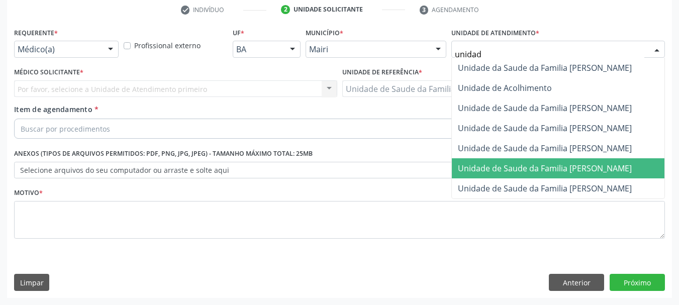
click at [542, 167] on span "Unidade de Saude da Familia [PERSON_NAME]" at bounding box center [545, 168] width 174 height 11
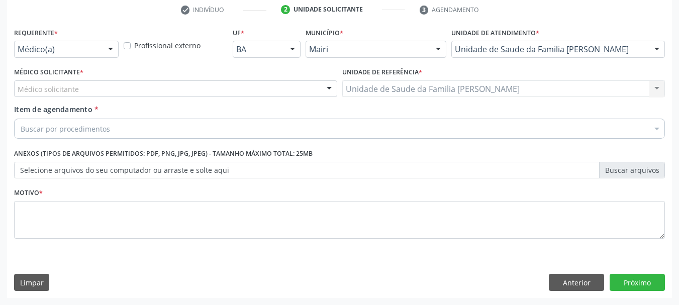
click at [107, 89] on div "Médico solicitante" at bounding box center [175, 88] width 323 height 17
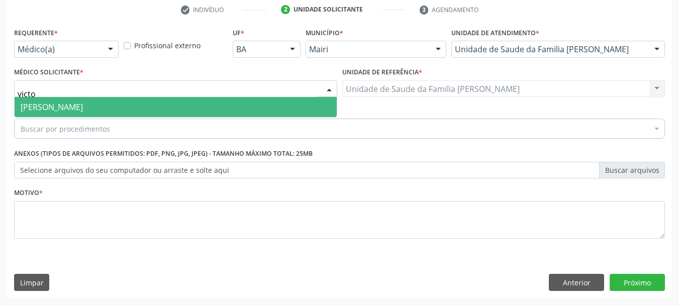
type input "victor"
click at [125, 112] on span "[PERSON_NAME]" at bounding box center [176, 107] width 322 height 20
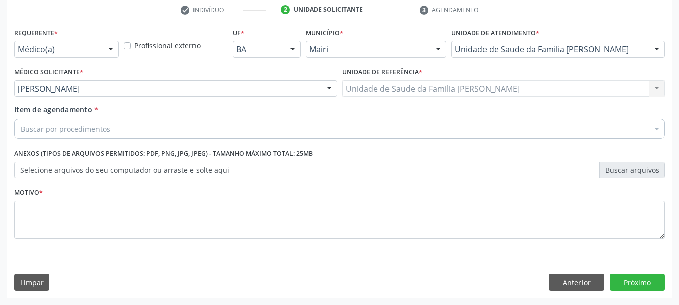
click at [131, 130] on div "Buscar por procedimentos" at bounding box center [339, 129] width 650 height 20
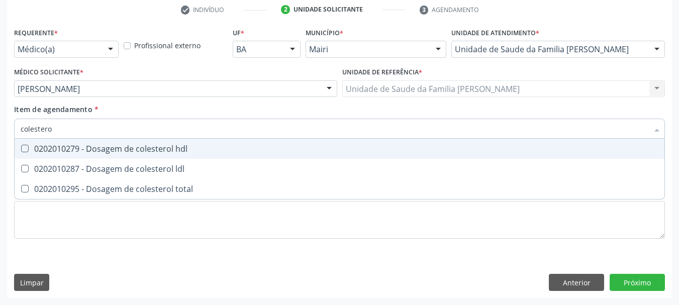
type input "colesterol"
click at [149, 155] on span "0202010279 - Dosagem de colesterol hdl" at bounding box center [339, 149] width 649 height 20
checkbox hdl "true"
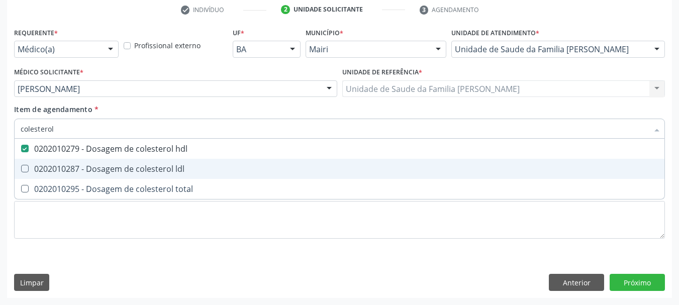
click at [137, 175] on span "0202010287 - Dosagem de colesterol ldl" at bounding box center [339, 169] width 649 height 20
checkbox ldl "true"
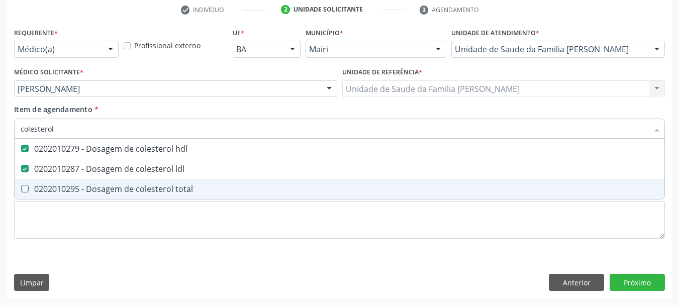
click at [143, 189] on div "0202010295 - Dosagem de colesterol total" at bounding box center [339, 189] width 637 height 8
checkbox total "true"
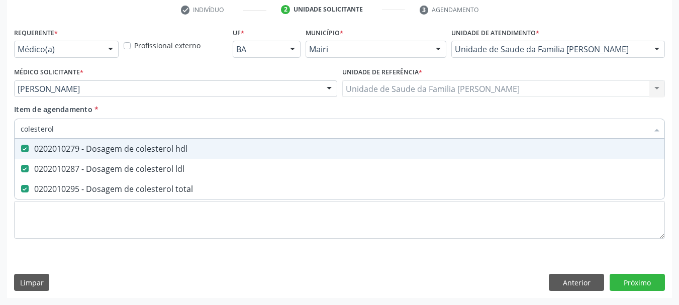
drag, startPoint x: 66, startPoint y: 131, endPoint x: 0, endPoint y: 138, distance: 66.7
click at [0, 138] on div "Acompanhamento Acompanhe a situação das marcações correntes e finalizadas Relat…" at bounding box center [339, 83] width 679 height 443
type input "po"
checkbox hdl "false"
checkbox ldl "false"
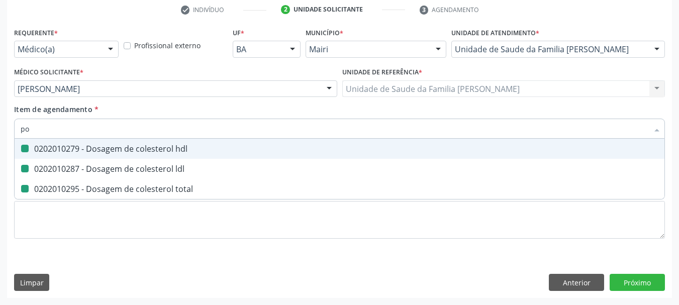
checkbox total "false"
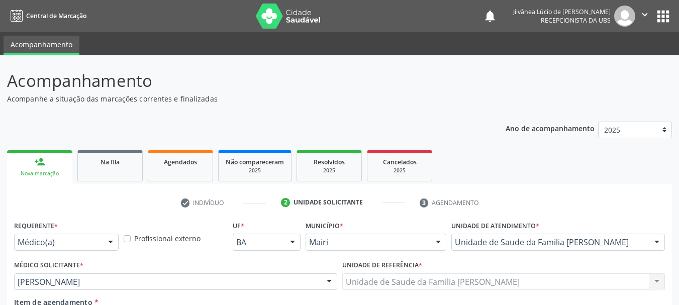
scroll to position [193, 0]
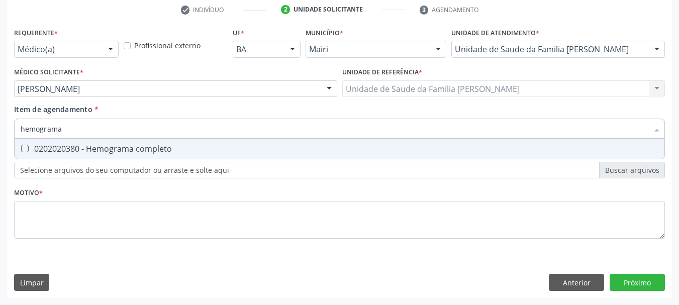
click at [23, 147] on completo at bounding box center [25, 149] width 8 height 8
click at [21, 147] on completo "checkbox" at bounding box center [18, 148] width 7 height 7
checkbox completo "true"
drag, startPoint x: 69, startPoint y: 128, endPoint x: 0, endPoint y: 135, distance: 69.2
click at [0, 135] on div "Acompanhamento Acompanhe a situação das marcações correntes e finalizadas Relat…" at bounding box center [339, 83] width 679 height 443
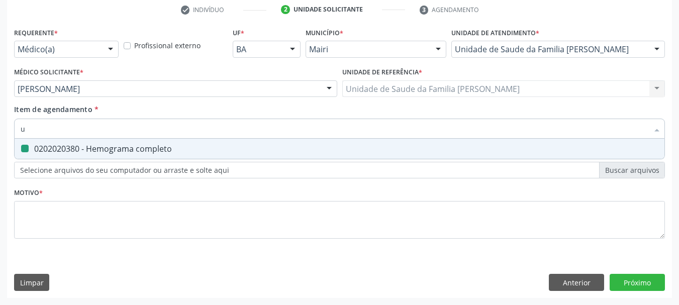
type input "ur"
checkbox completo "false"
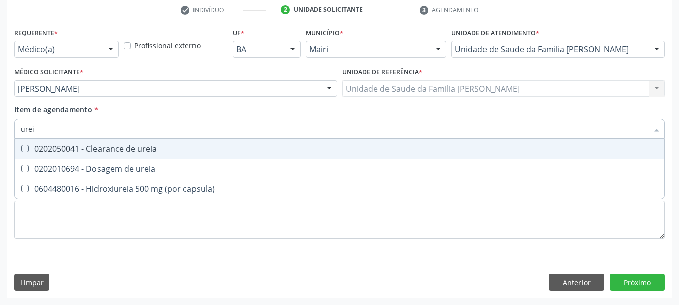
type input "ureia"
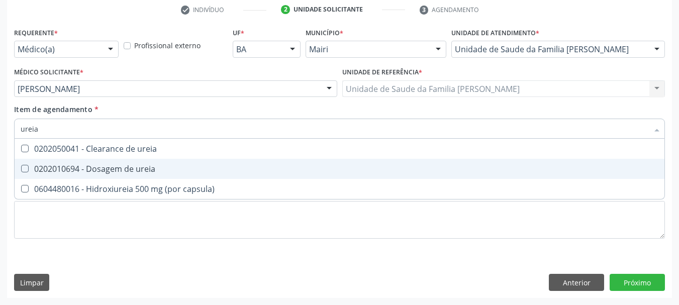
click at [58, 163] on span "0202010694 - Dosagem de ureia" at bounding box center [339, 169] width 649 height 20
checkbox ureia "true"
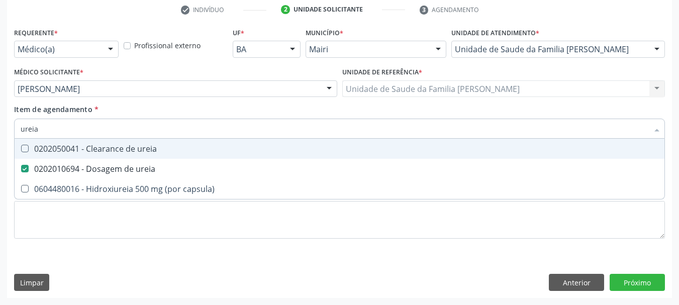
drag, startPoint x: 42, startPoint y: 130, endPoint x: 0, endPoint y: 127, distance: 42.3
click at [0, 127] on div "Acompanhamento Acompanhe a situação das marcações correntes e finalizadas Relat…" at bounding box center [339, 83] width 679 height 443
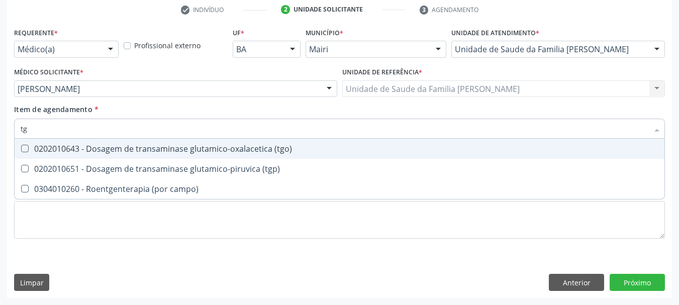
type input "tgo"
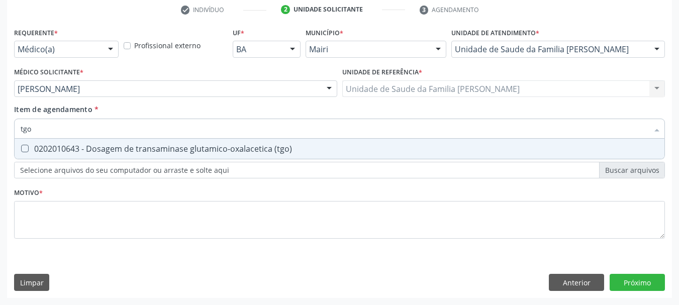
click at [37, 148] on div "0202010643 - Dosagem de transaminase glutamico-oxalacetica (tgo)" at bounding box center [339, 149] width 637 height 8
checkbox \(tgo\) "true"
drag, startPoint x: 37, startPoint y: 130, endPoint x: 1, endPoint y: 130, distance: 36.7
click at [1, 130] on div "Acompanhamento Acompanhe a situação das marcações correntes e finalizadas Relat…" at bounding box center [339, 83] width 679 height 443
type input "t"
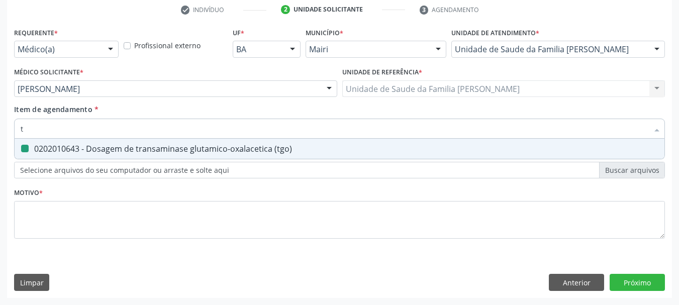
checkbox \(tgo\) "false"
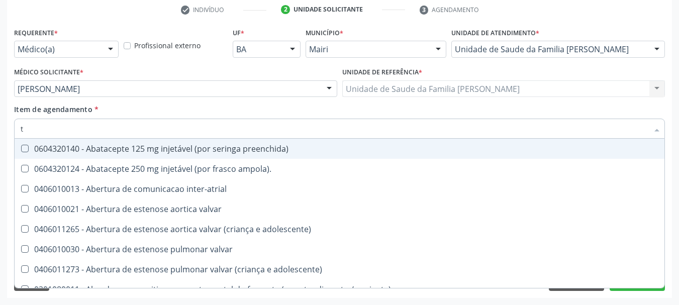
type input "tg"
checkbox preenchida\) "true"
type input "tgp"
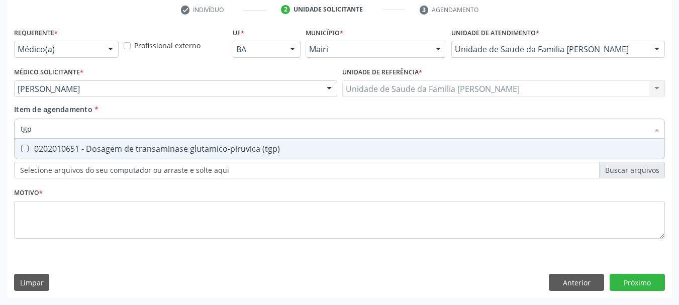
click at [43, 150] on div "0202010651 - Dosagem de transaminase glutamico-piruvica (tgp)" at bounding box center [339, 149] width 637 height 8
checkbox \(tgp\) "true"
drag, startPoint x: 41, startPoint y: 128, endPoint x: 0, endPoint y: 132, distance: 40.9
click at [0, 132] on div "Acompanhamento Acompanhe a situação das marcações correntes e finalizadas Relat…" at bounding box center [339, 83] width 679 height 443
type input "sod"
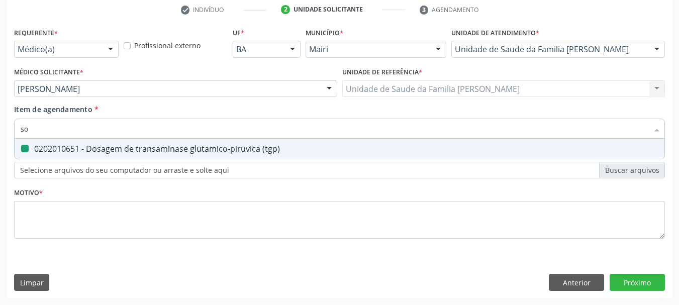
checkbox \(tgp\) "false"
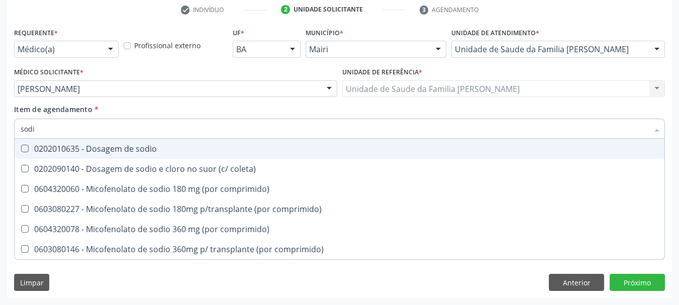
type input "sodio"
click at [29, 143] on span "0202010635 - Dosagem de sodio" at bounding box center [339, 149] width 649 height 20
checkbox sodio "true"
drag, startPoint x: 52, startPoint y: 133, endPoint x: 3, endPoint y: 136, distance: 49.3
click at [3, 136] on div "Acompanhamento Acompanhe a situação das marcações correntes e finalizadas Relat…" at bounding box center [339, 83] width 679 height 443
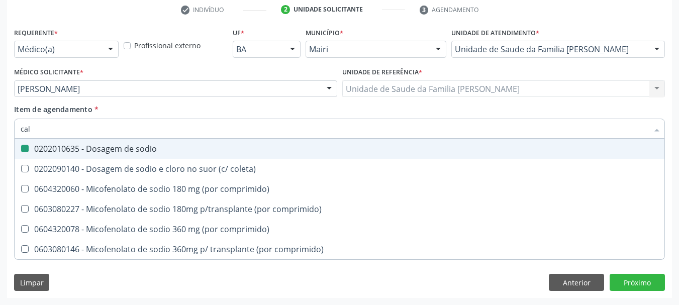
type input "calc"
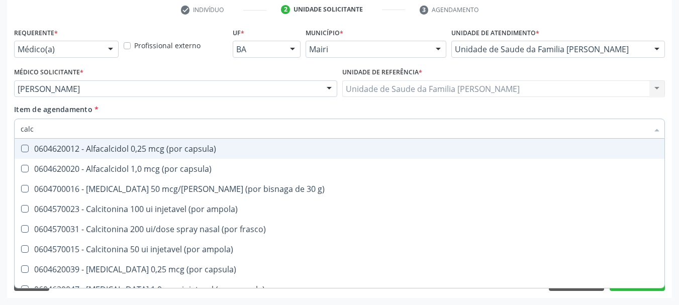
checkbox capsula\) "false"
type input "calcio"
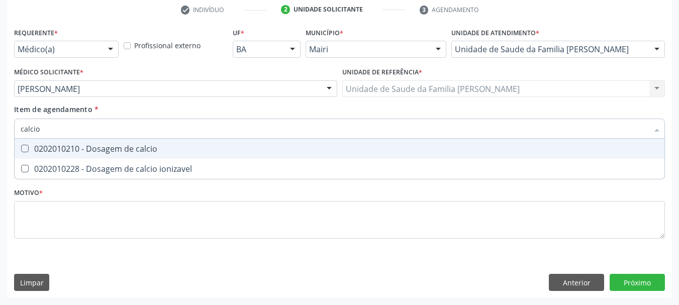
click at [36, 149] on div "0202010210 - Dosagem de calcio" at bounding box center [339, 149] width 637 height 8
checkbox calcio "true"
drag, startPoint x: 45, startPoint y: 129, endPoint x: 0, endPoint y: 134, distance: 44.9
click at [0, 134] on div "Acompanhamento Acompanhe a situação das marcações correntes e finalizadas Relat…" at bounding box center [339, 83] width 679 height 443
type input "uri"
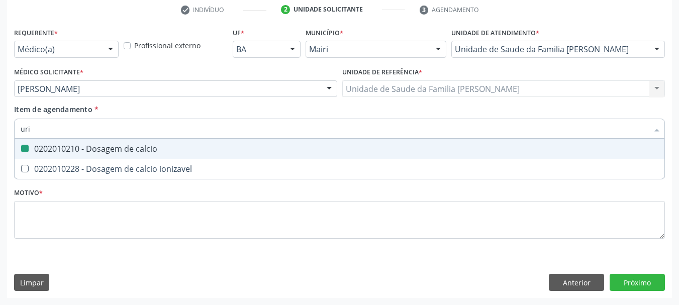
checkbox calcio "false"
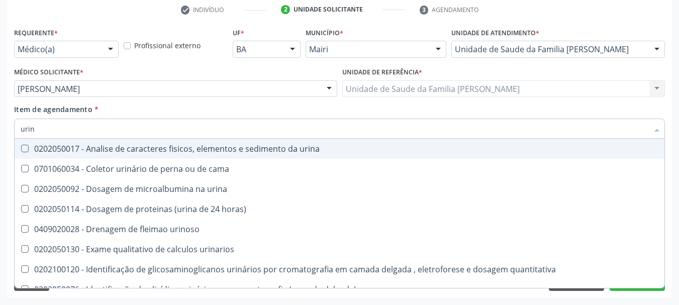
type input "urina"
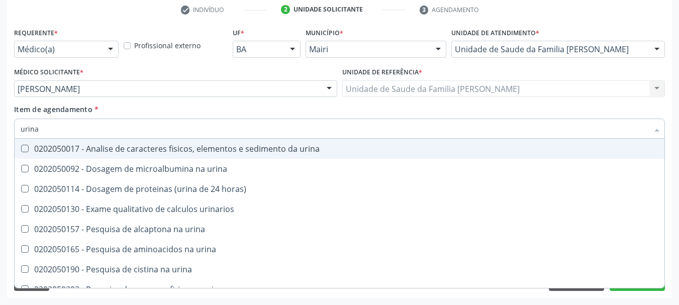
click at [34, 150] on div "0202050017 - Analise de caracteres fisicos, elementos e sedimento da urina" at bounding box center [339, 149] width 637 height 8
checkbox urina "true"
drag, startPoint x: 47, startPoint y: 128, endPoint x: 0, endPoint y: 134, distance: 47.5
click at [0, 134] on div "Acompanhamento Acompanhe a situação das marcações correntes e finalizadas Relat…" at bounding box center [339, 83] width 679 height 443
checkbox urina "false"
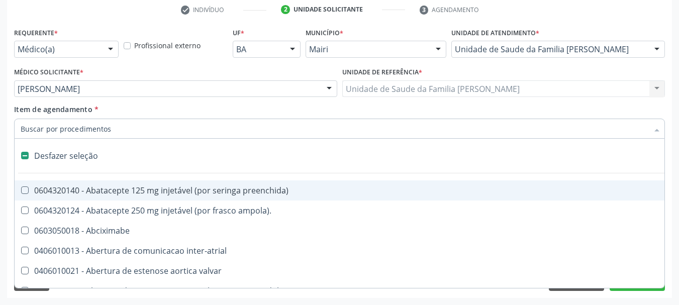
click at [4, 158] on div "Acompanhamento Acompanhe a situação das marcações correntes e finalizadas Relat…" at bounding box center [339, 83] width 679 height 443
checkbox ampola\)\ "true"
checkbox Abciximabe "true"
checkbox inter-atrial "true"
checkbox valvar "true"
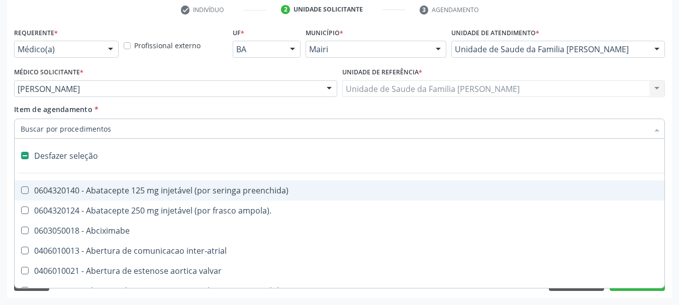
checkbox adolescente\) "true"
checkbox valvar "true"
checkbox adolescente\) "true"
checkbox paciente\) "true"
checkbox dente\) "true"
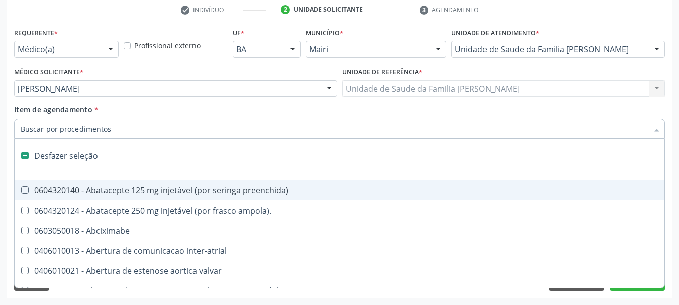
checkbox comprimido\) "true"
checkbox \(dornic\) "true"
checkbox derrames "true"
checkbox capsula\) "true"
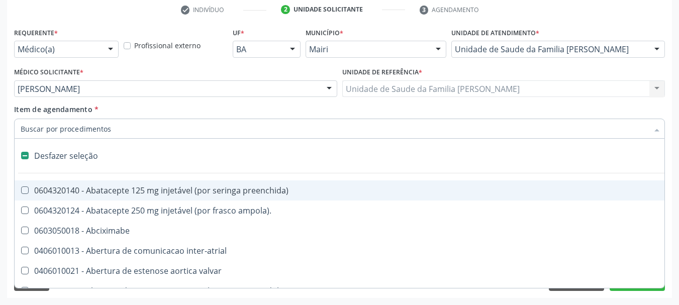
checkbox risco "true"
checkbox urina "false"
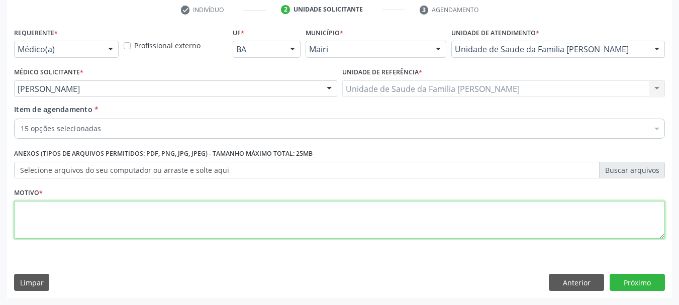
click at [47, 215] on textarea at bounding box center [339, 220] width 650 height 38
type textarea "HAS"
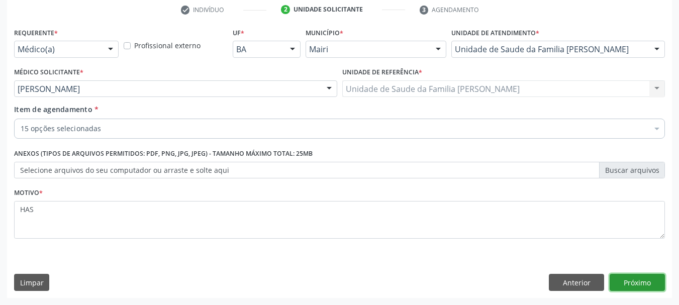
click at [633, 287] on button "Próximo" at bounding box center [636, 282] width 55 height 17
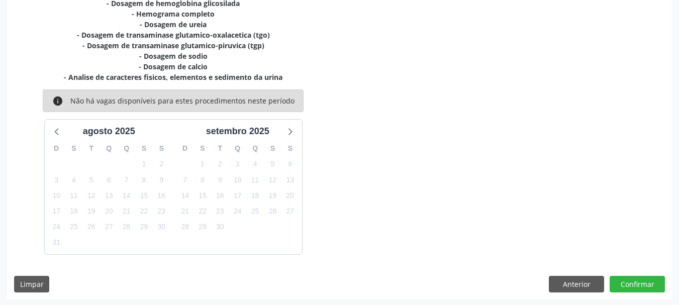
scroll to position [309, 0]
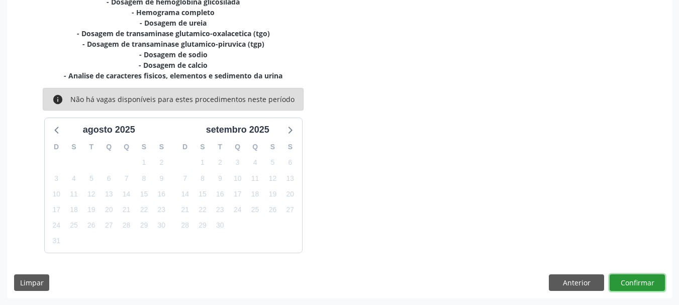
click at [623, 284] on button "Confirmar" at bounding box center [636, 282] width 55 height 17
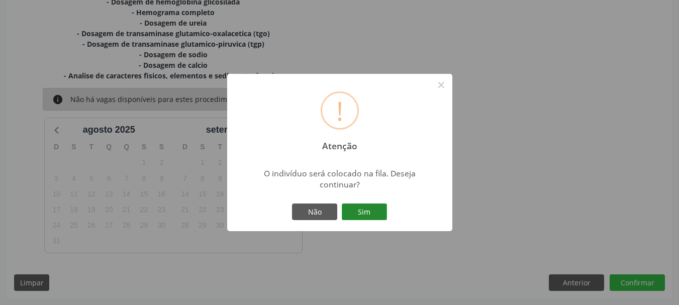
click at [360, 215] on button "Sim" at bounding box center [364, 211] width 45 height 17
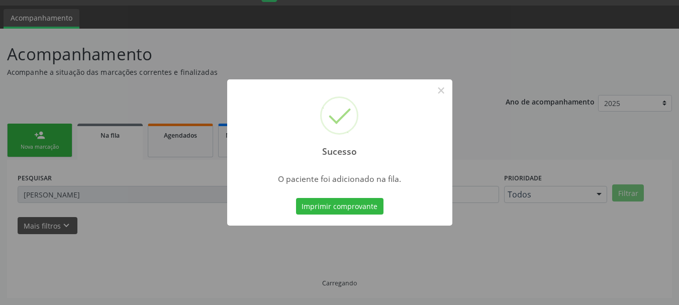
scroll to position [27, 0]
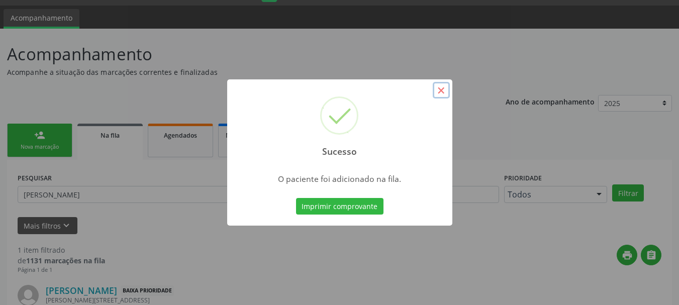
click at [442, 84] on button "×" at bounding box center [440, 90] width 17 height 17
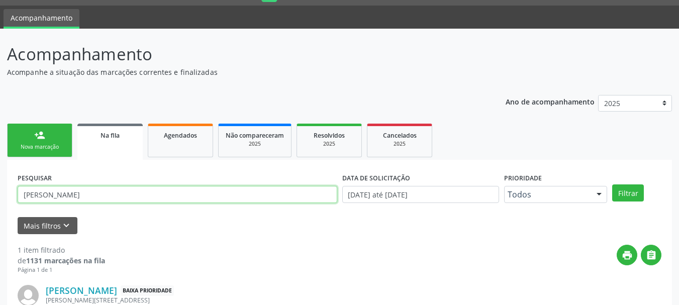
drag, startPoint x: 12, startPoint y: 195, endPoint x: 0, endPoint y: 197, distance: 11.8
click at [0, 197] on div "Acompanhamento Acompanhe a situação das marcações correntes e finalizadas Relat…" at bounding box center [339, 205] width 679 height 353
type input "izabel barbosa"
click at [612, 184] on button "Filtrar" at bounding box center [628, 192] width 32 height 17
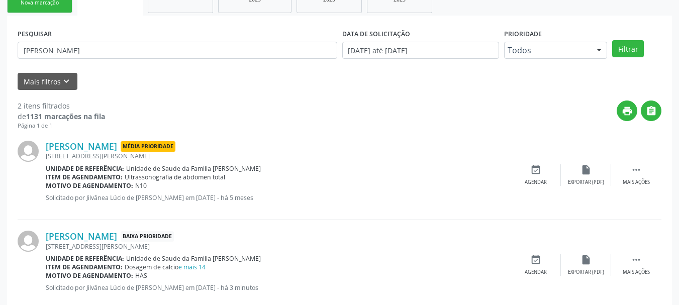
scroll to position [193, 0]
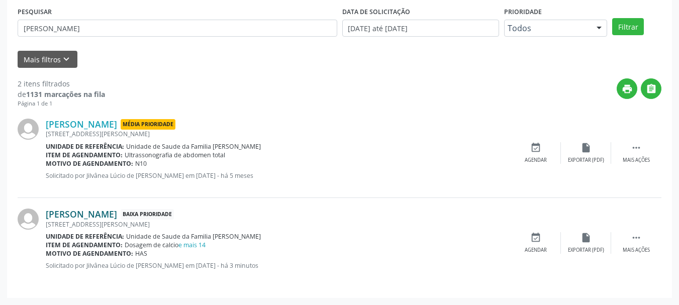
click at [90, 214] on link "[PERSON_NAME]" at bounding box center [81, 213] width 71 height 11
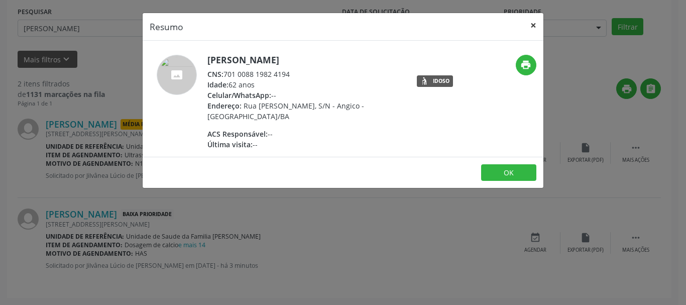
click at [534, 24] on button "×" at bounding box center [533, 25] width 20 height 25
